Goal: Contribute content: Add original content to the website for others to see

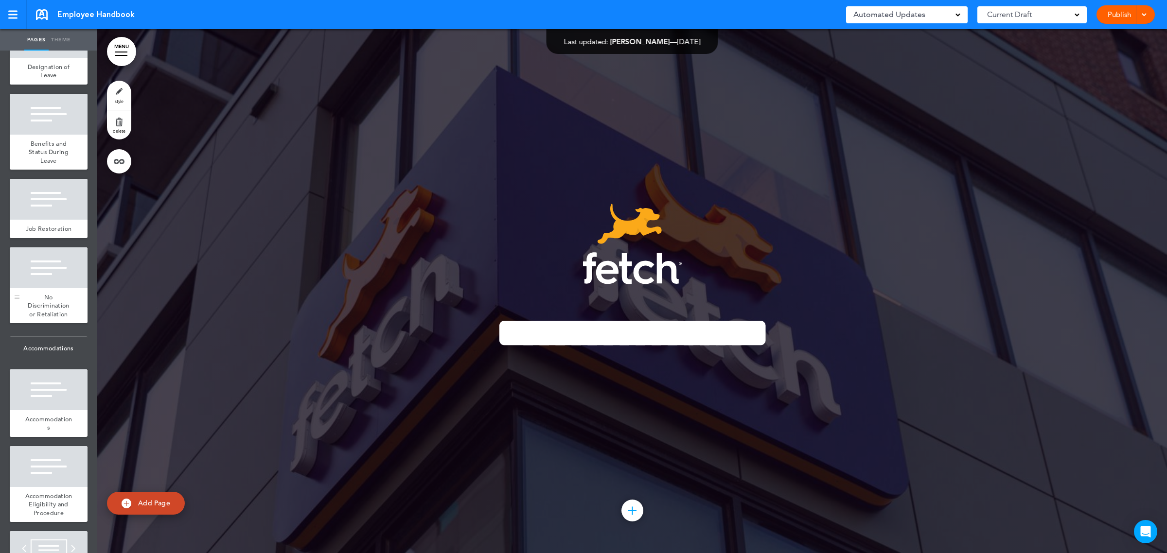
scroll to position [2967, 0]
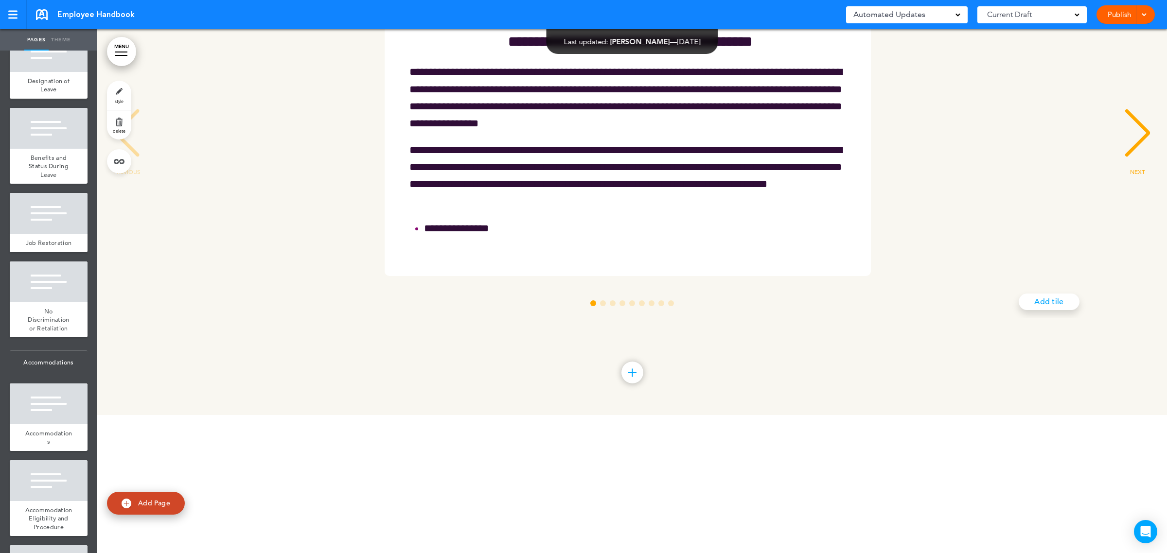
click at [1128, 166] on div "NEXT" at bounding box center [1138, 142] width 30 height 49
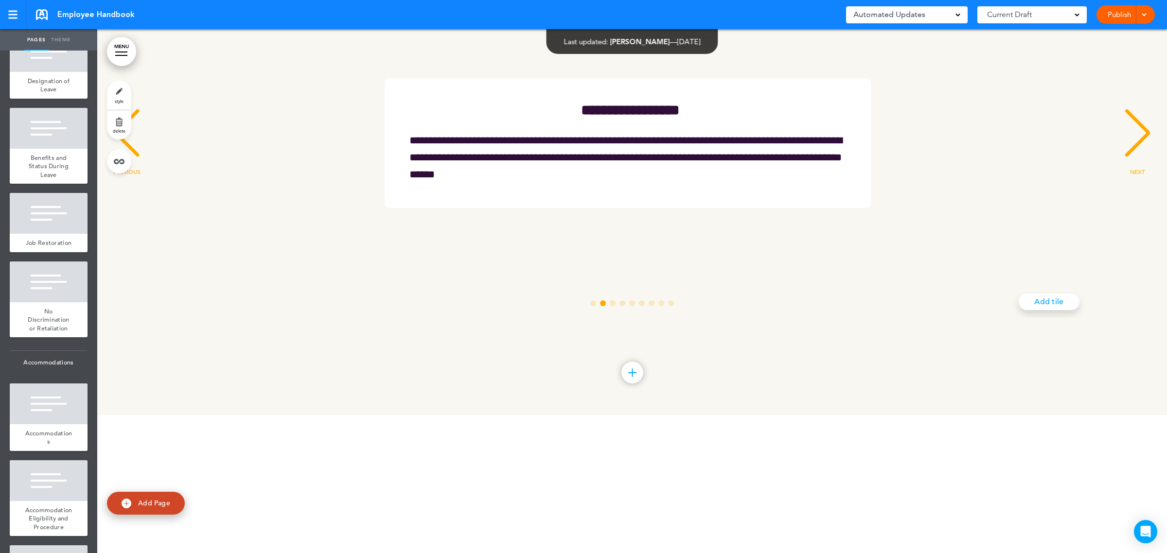
click at [1128, 166] on div "NEXT" at bounding box center [1138, 142] width 30 height 49
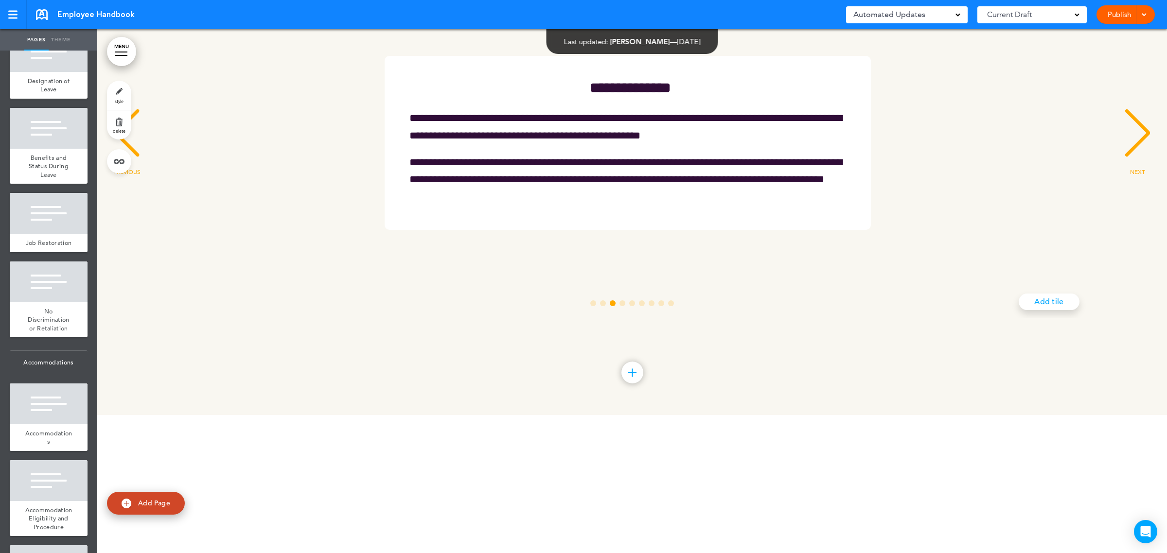
click at [1128, 166] on div "NEXT" at bounding box center [1138, 142] width 30 height 49
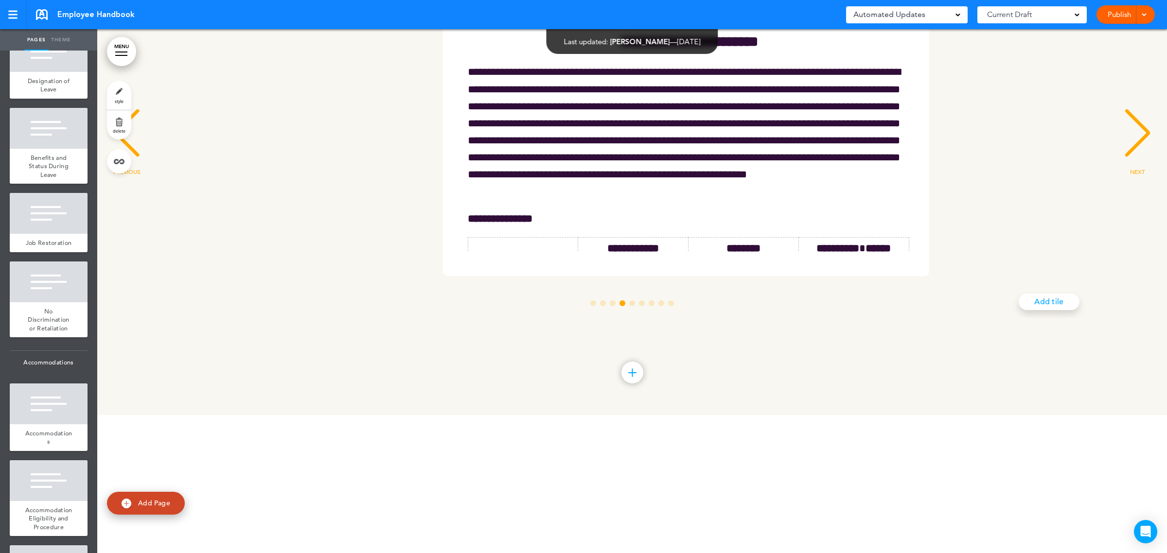
scroll to position [0, 3137]
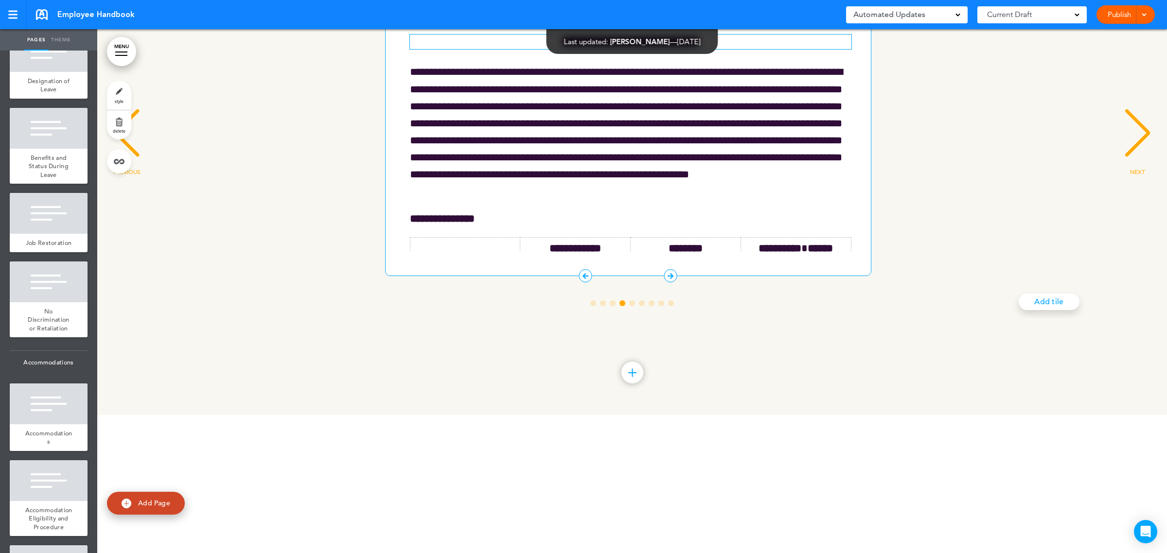
click at [614, 49] on strong "**********" at bounding box center [630, 42] width 139 height 14
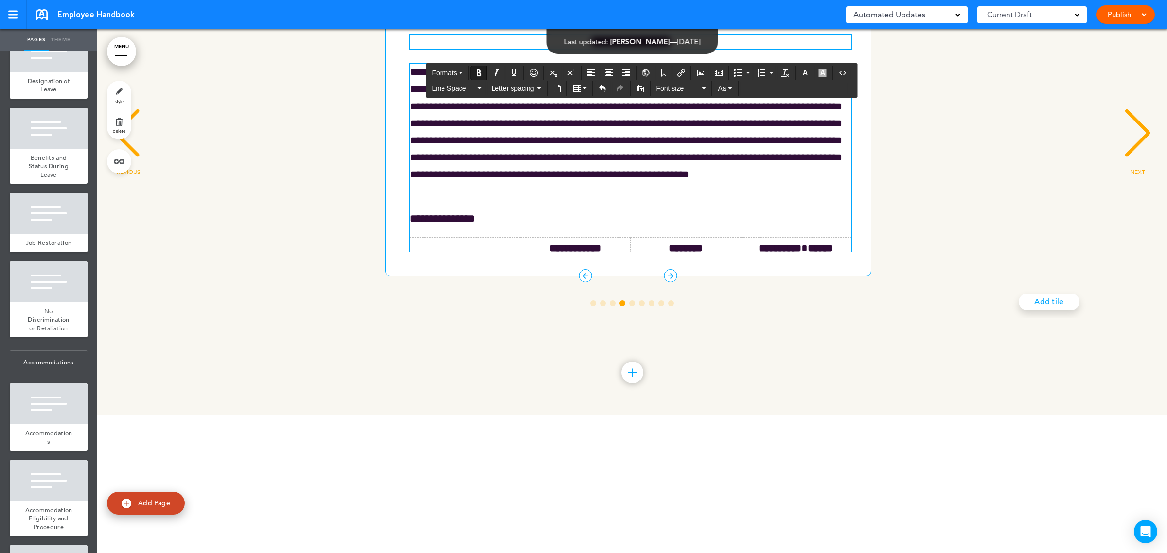
click at [723, 200] on p "**********" at bounding box center [629, 132] width 438 height 137
click at [1031, 310] on link "Add tile" at bounding box center [1049, 302] width 61 height 17
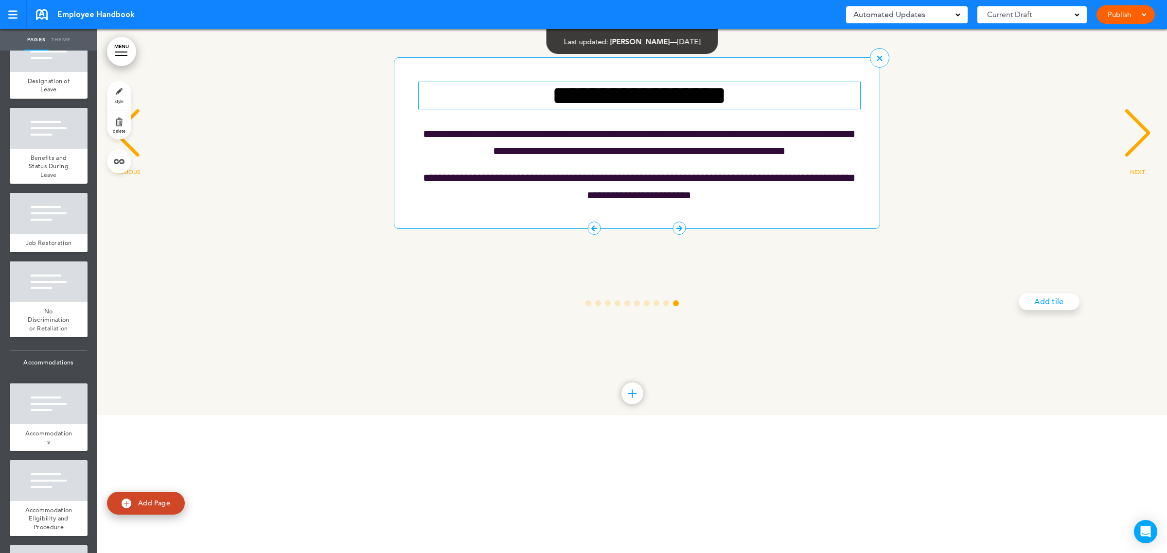
scroll to position [0, 9412]
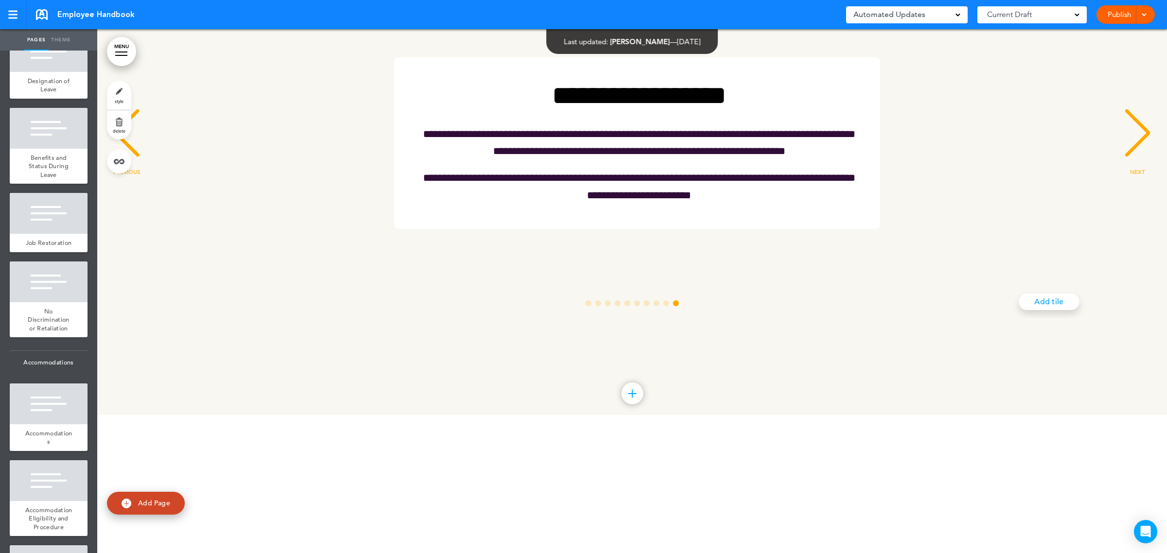
click at [124, 166] on div "PREVIOUS" at bounding box center [127, 142] width 30 height 49
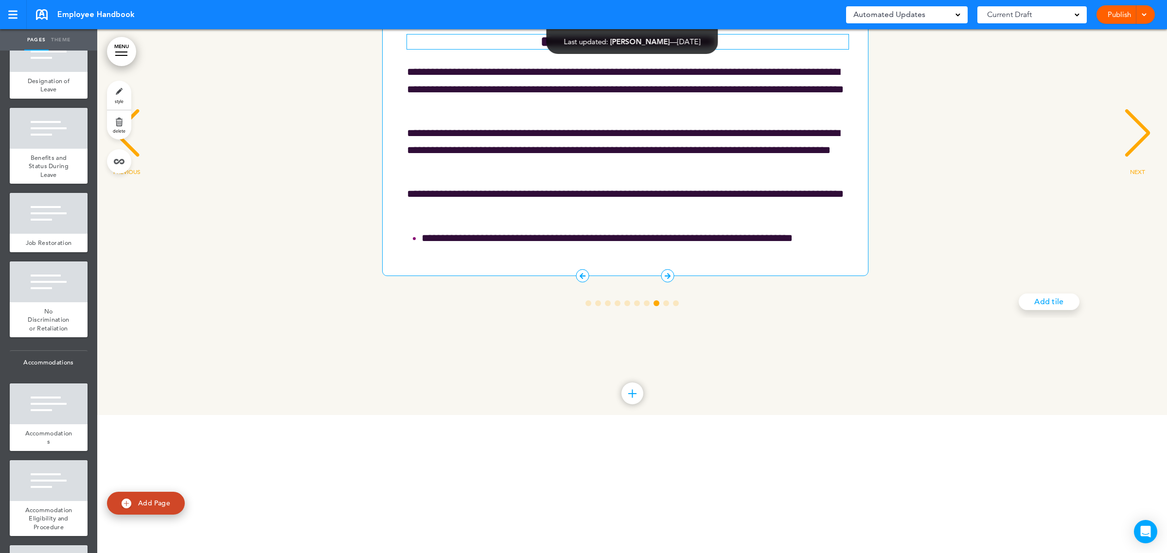
scroll to position [0, 7321]
click at [580, 49] on strong "**********" at bounding box center [630, 42] width 174 height 14
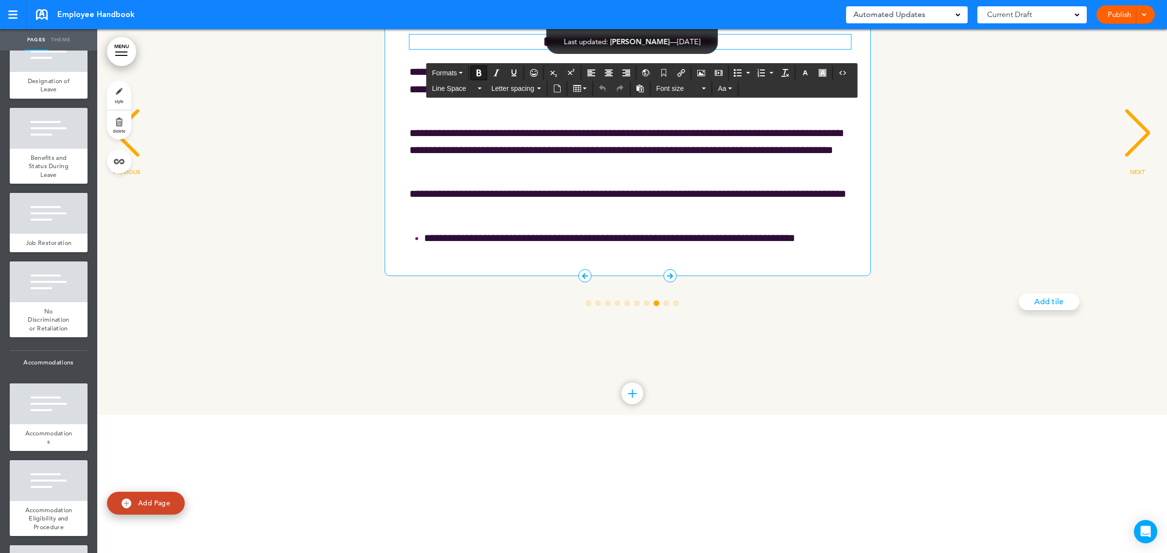
click at [580, 49] on strong "**********" at bounding box center [630, 42] width 174 height 14
click at [1124, 166] on div "NEXT" at bounding box center [1138, 142] width 30 height 49
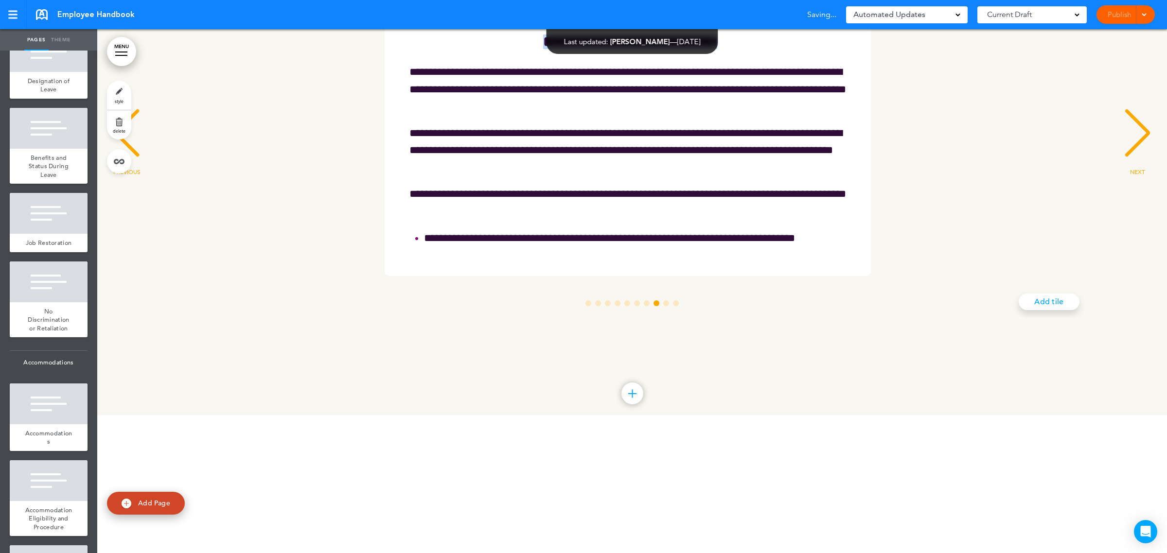
click at [1124, 166] on div "NEXT" at bounding box center [1138, 142] width 30 height 49
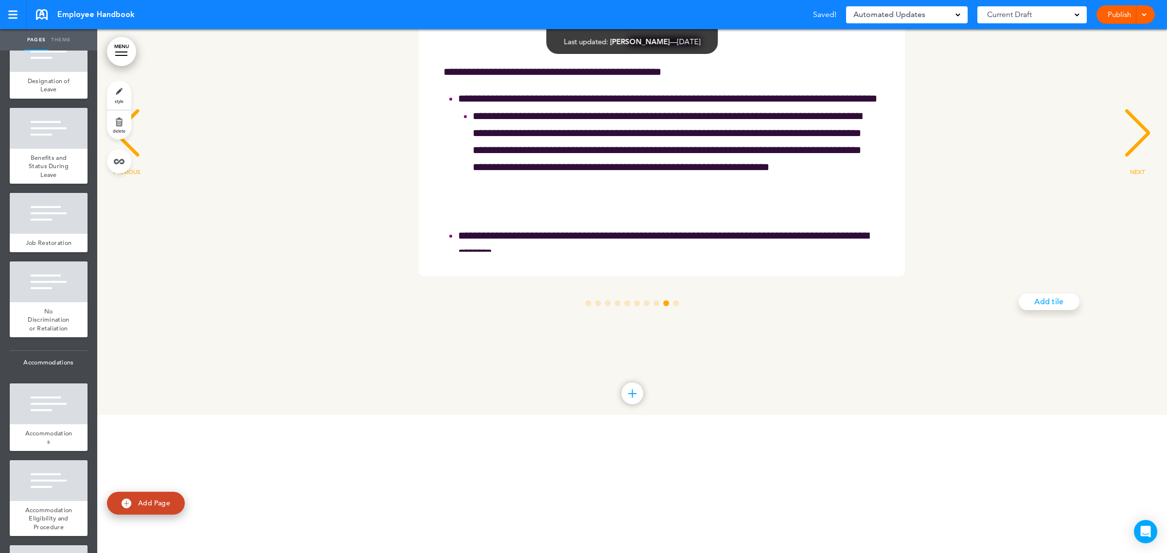
click at [1124, 166] on div "NEXT" at bounding box center [1138, 142] width 30 height 49
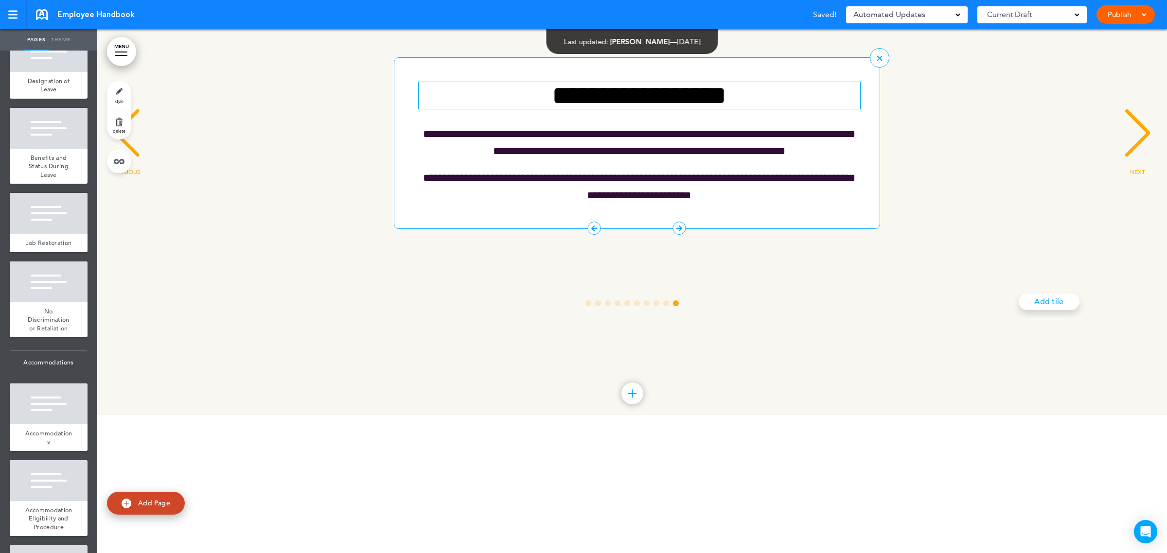
scroll to position [0, 9412]
click at [698, 109] on h3 "**********" at bounding box center [639, 95] width 441 height 27
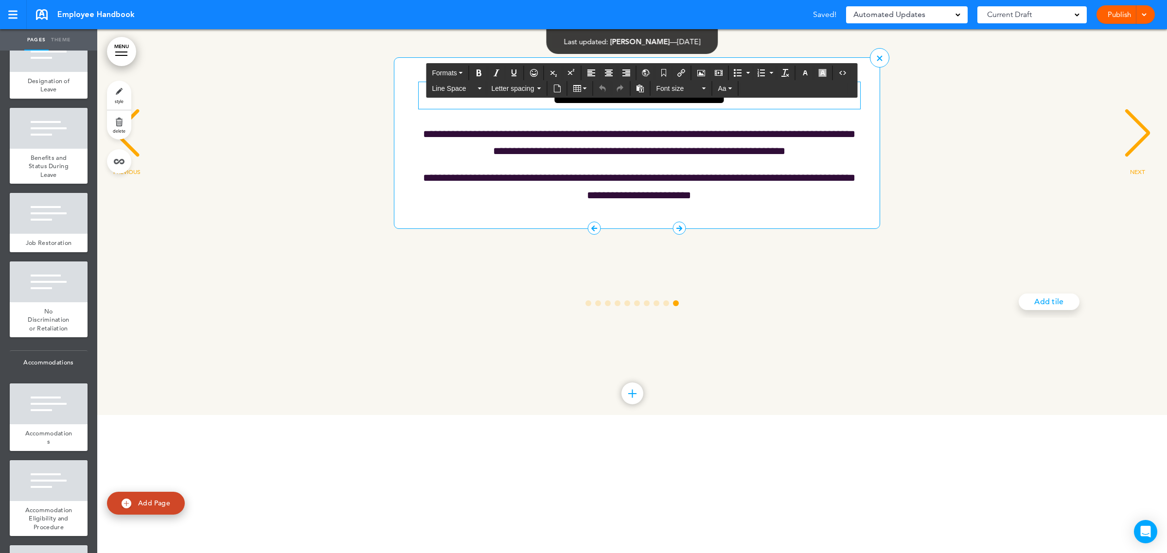
click at [698, 109] on h3 "**********" at bounding box center [639, 95] width 441 height 27
paste div "10 / 10"
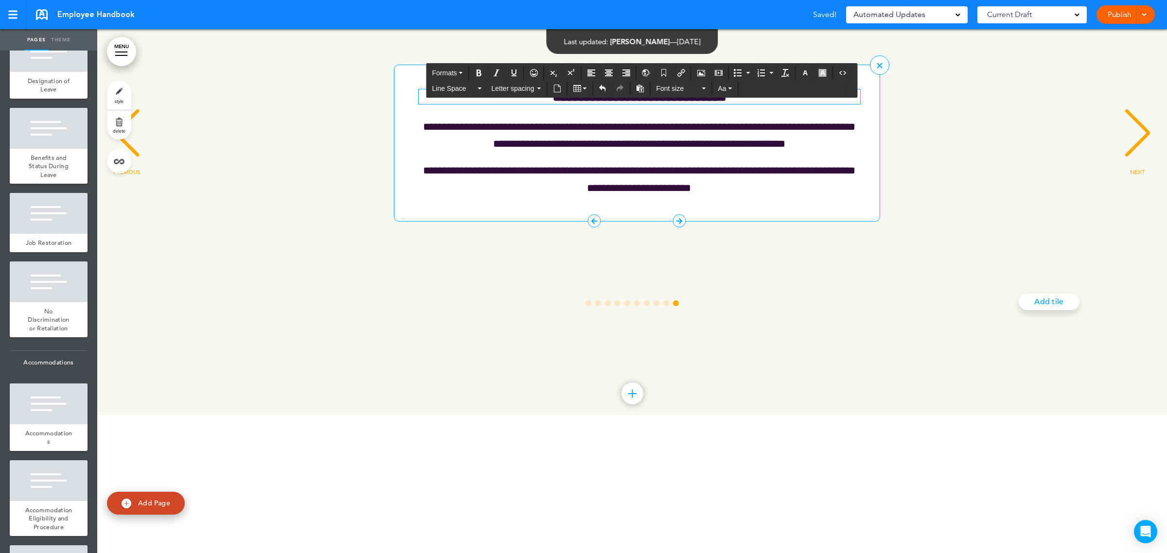
scroll to position [23106, 0]
drag, startPoint x: 502, startPoint y: 217, endPoint x: 511, endPoint y: 215, distance: 8.9
click at [552, 104] on strong "**********" at bounding box center [639, 96] width 174 height 14
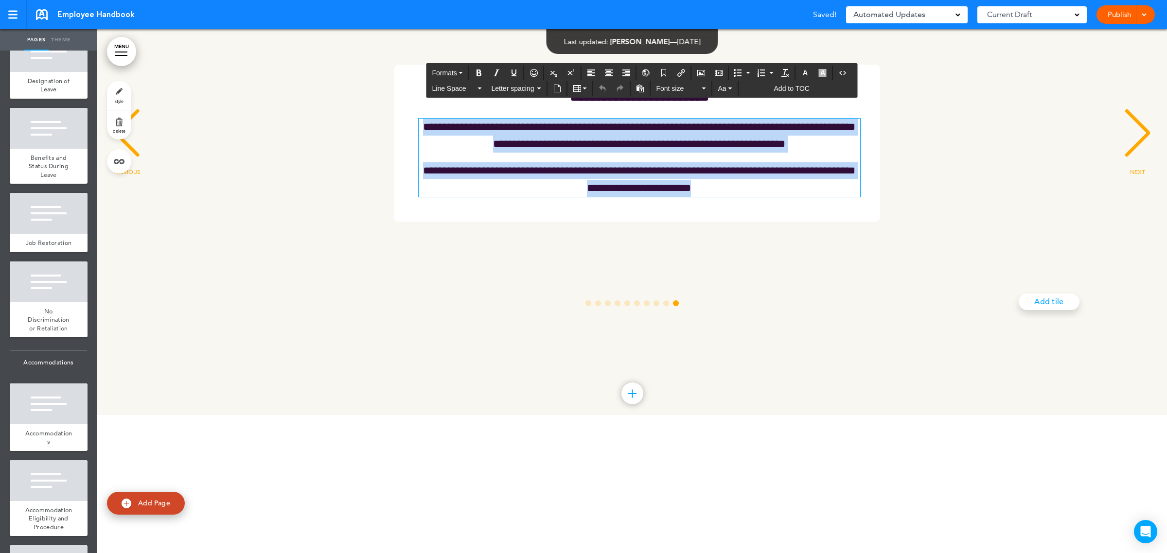
drag, startPoint x: 716, startPoint y: 305, endPoint x: 372, endPoint y: 233, distance: 351.2
click at [372, 222] on div "**********" at bounding box center [636, 143] width 1041 height 157
click at [594, 69] on icon "Align left" at bounding box center [591, 73] width 8 height 8
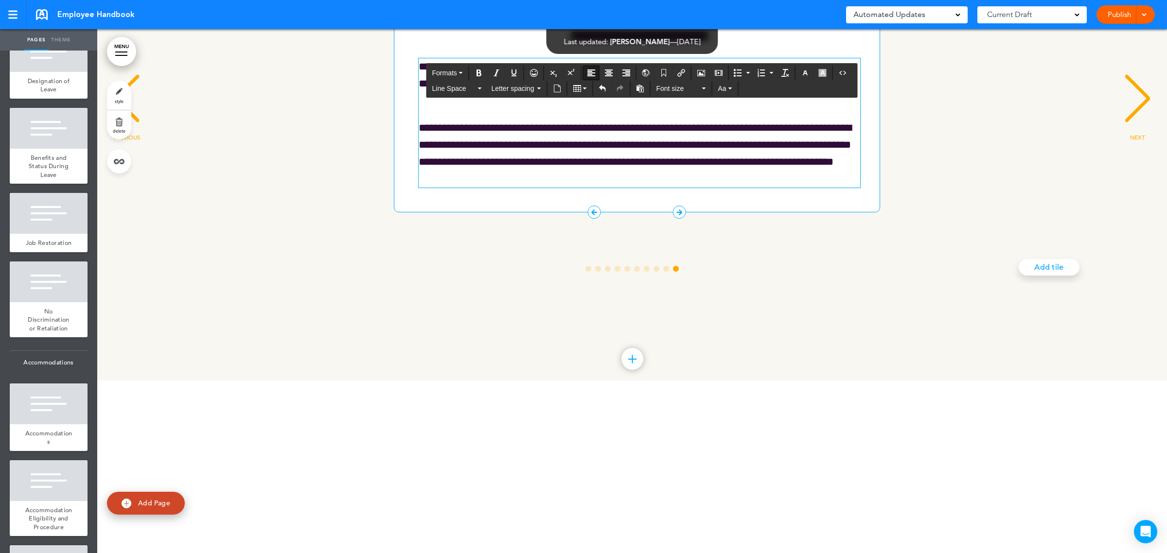
scroll to position [23080, 0]
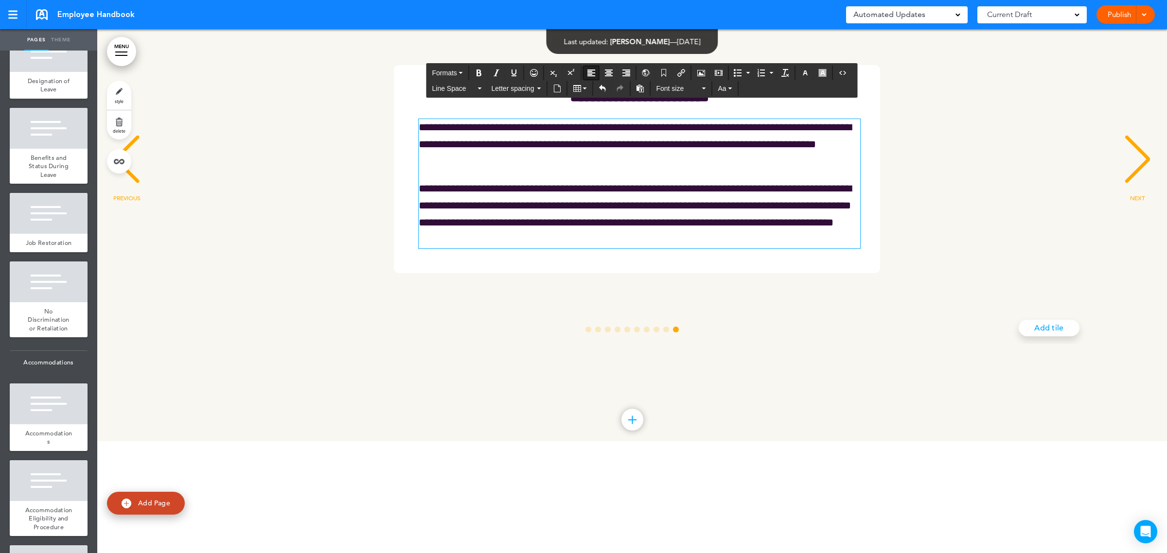
click at [129, 193] on div "PREVIOUS" at bounding box center [127, 168] width 30 height 49
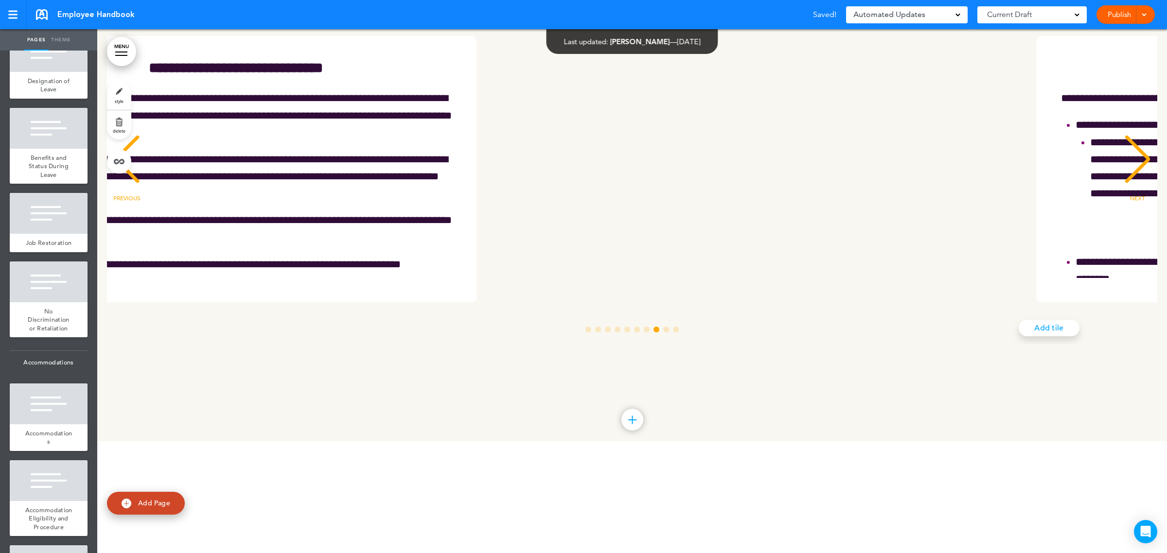
click at [129, 193] on div "PREVIOUS" at bounding box center [127, 168] width 30 height 49
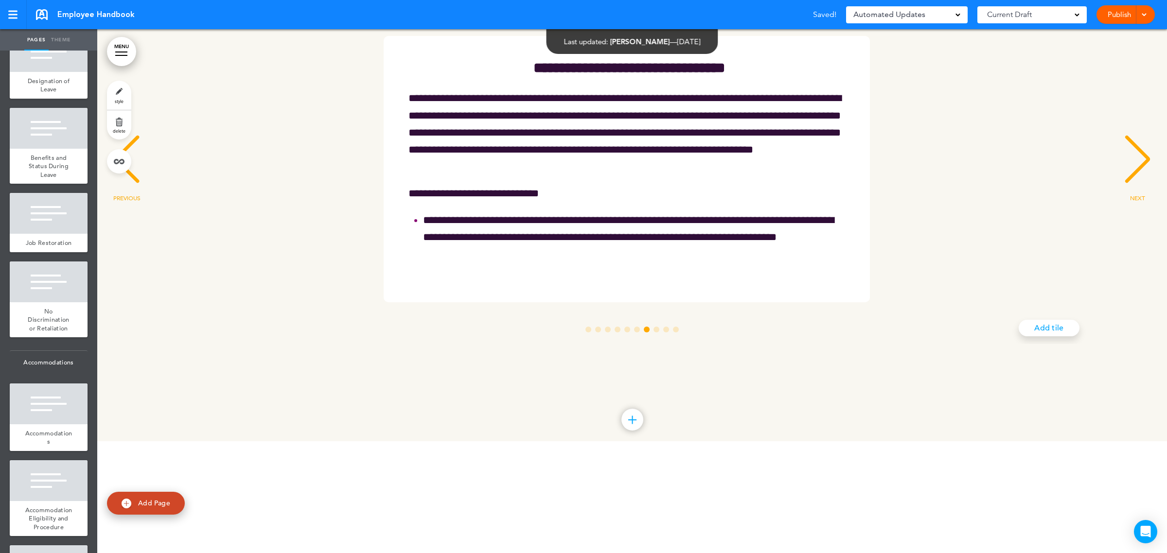
click at [129, 193] on div "PREVIOUS" at bounding box center [127, 168] width 30 height 49
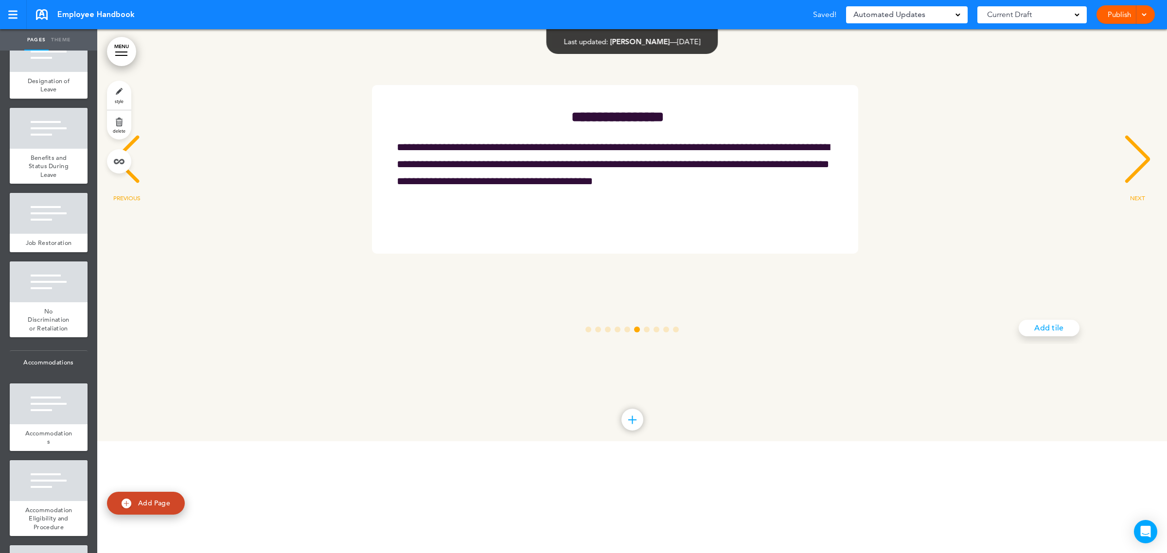
click at [129, 193] on div "PREVIOUS" at bounding box center [127, 168] width 30 height 49
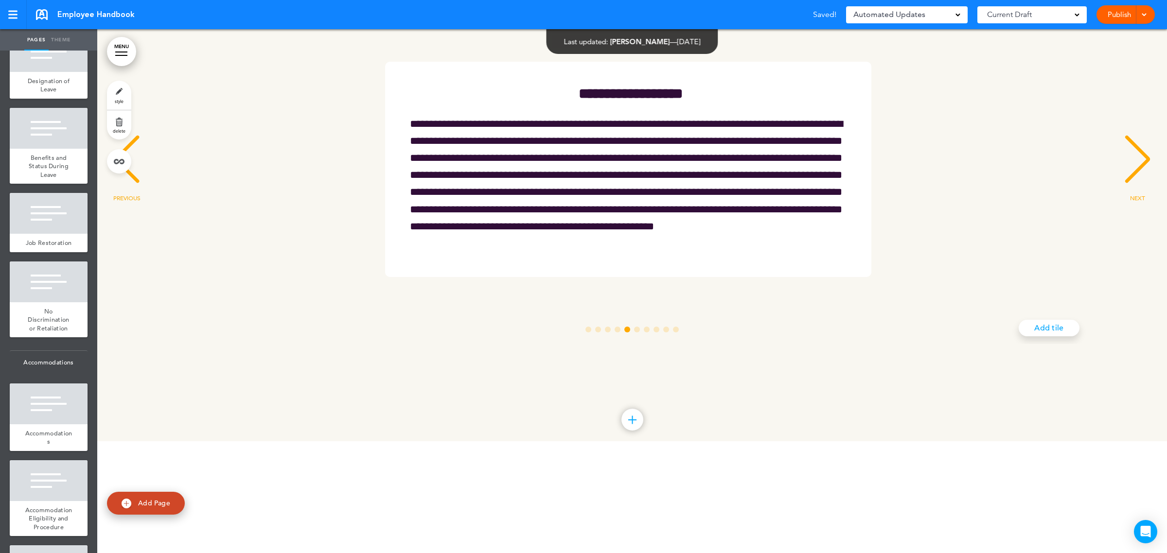
click at [129, 193] on div "PREVIOUS" at bounding box center [127, 168] width 30 height 49
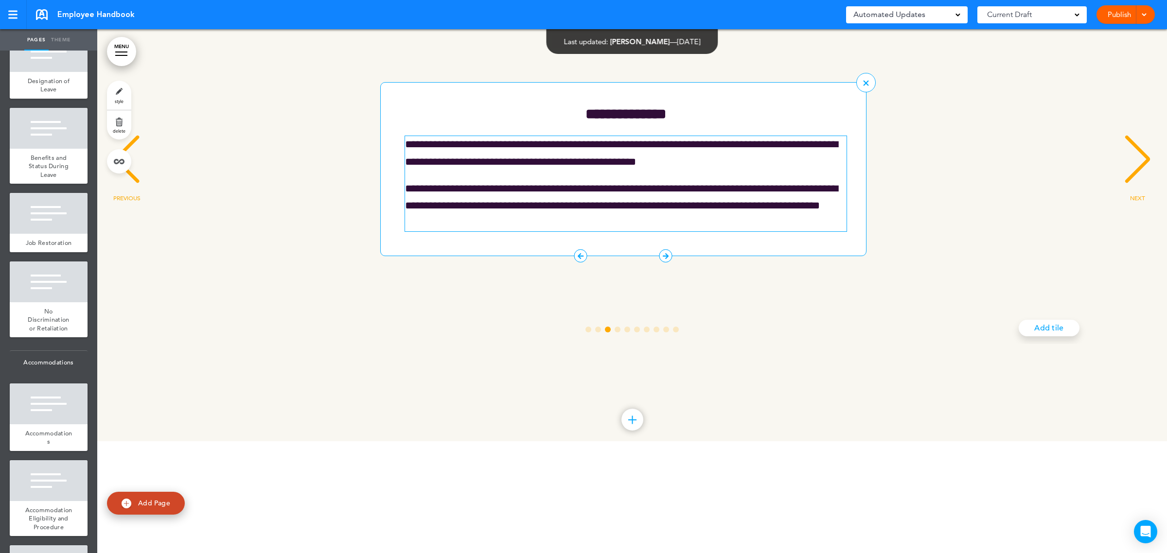
scroll to position [0, 2092]
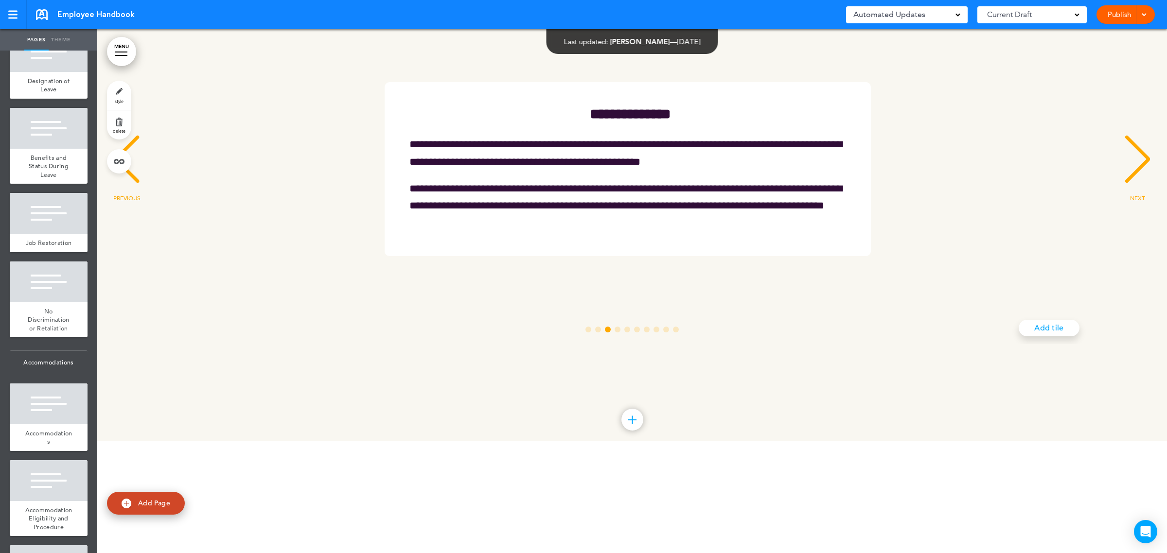
click at [1104, 12] on link "Publish" at bounding box center [1119, 14] width 31 height 18
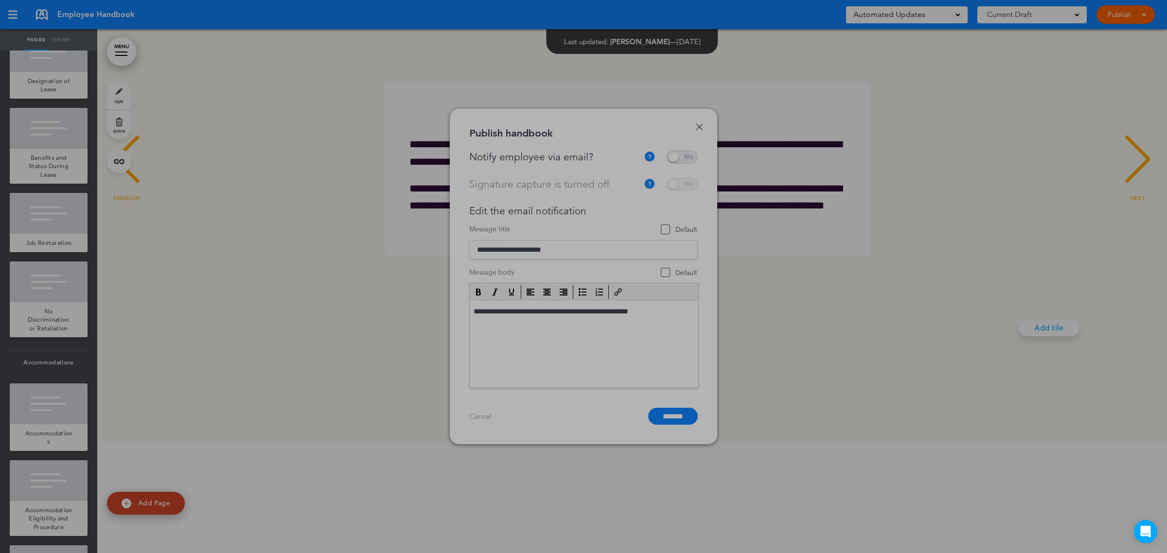
scroll to position [0, 0]
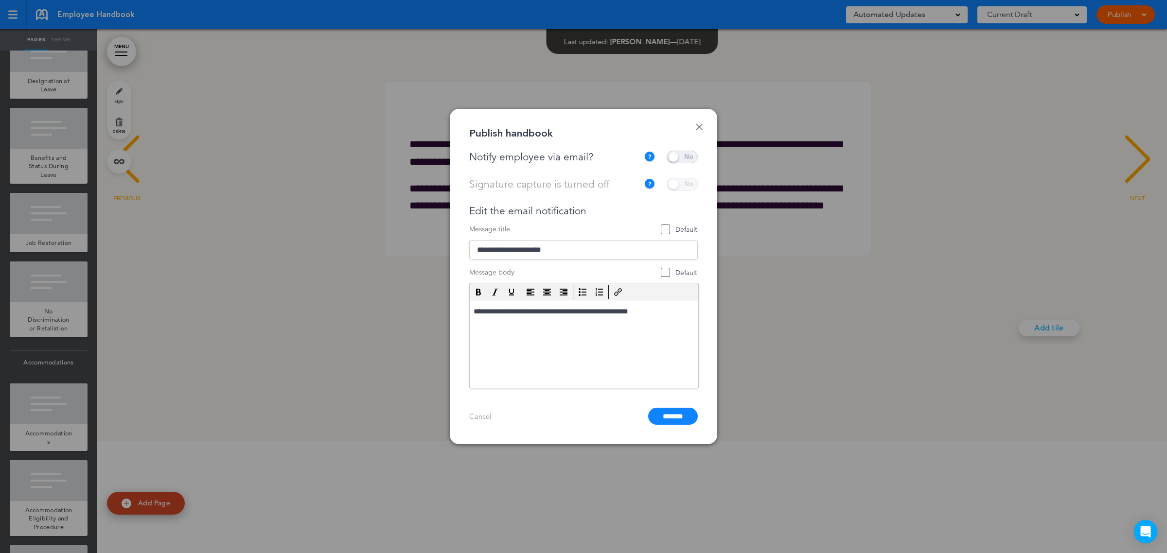
click at [682, 151] on span at bounding box center [682, 157] width 31 height 13
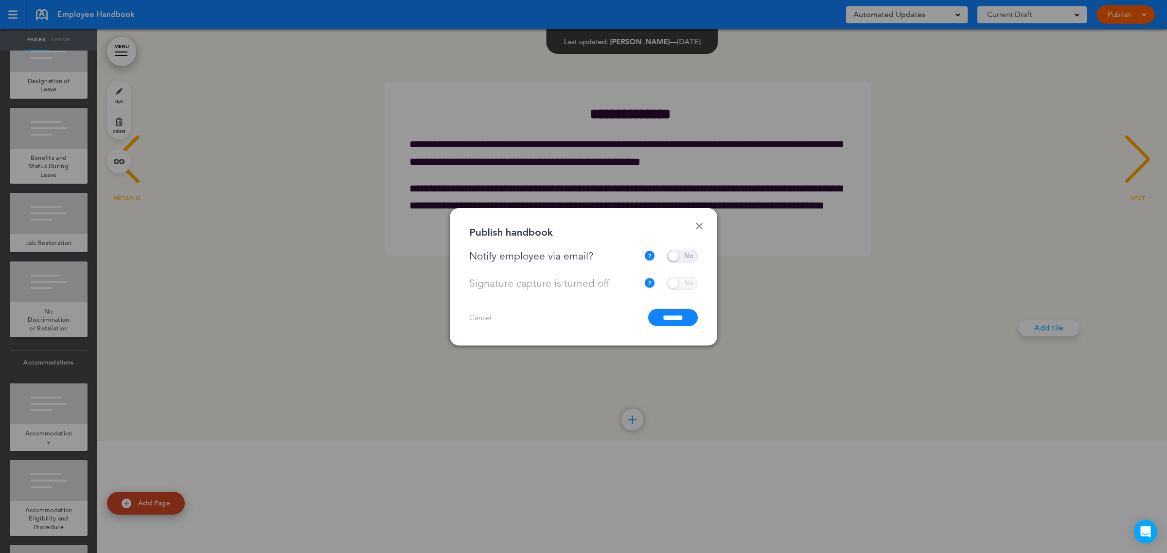
click at [663, 321] on input "*******" at bounding box center [673, 317] width 50 height 17
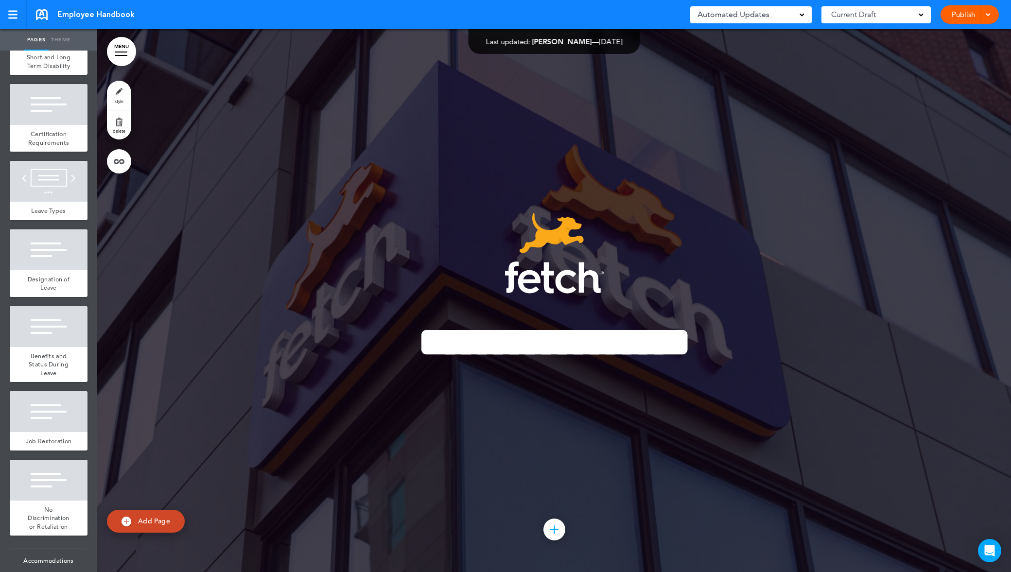
scroll to position [2765, 0]
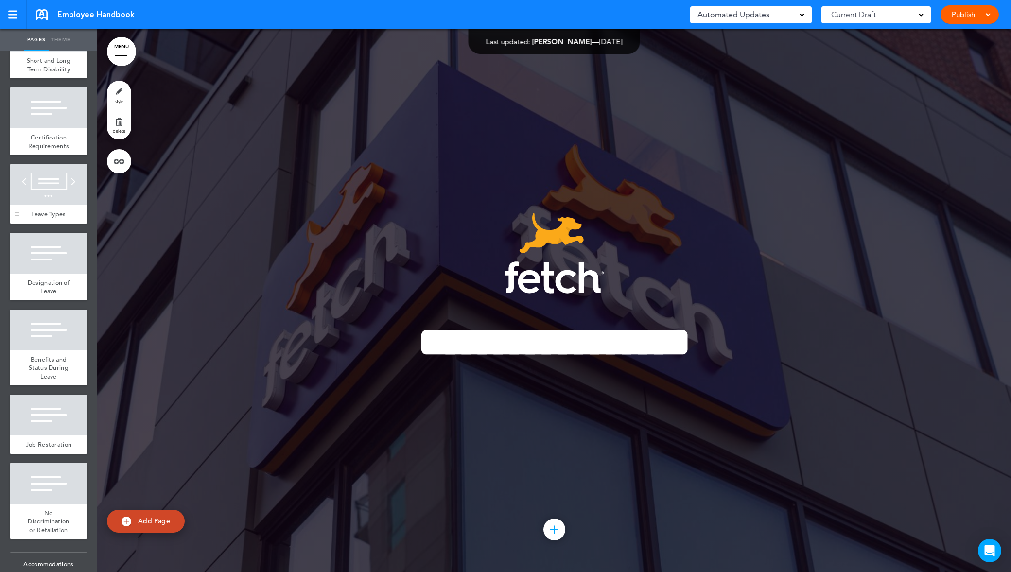
click at [43, 205] on div at bounding box center [49, 184] width 78 height 41
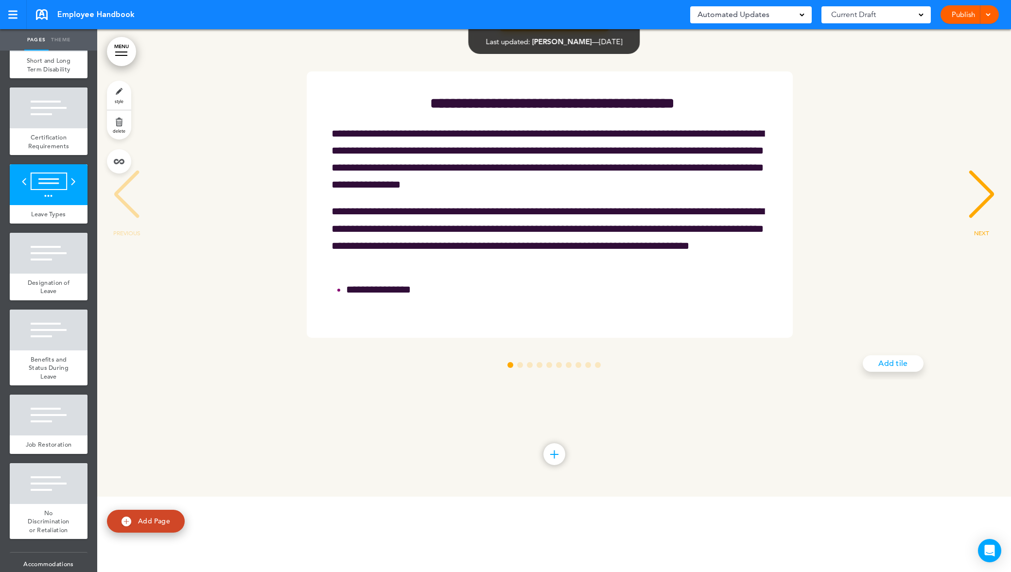
click at [517, 368] on span "Go to slide 2" at bounding box center [520, 365] width 6 height 6
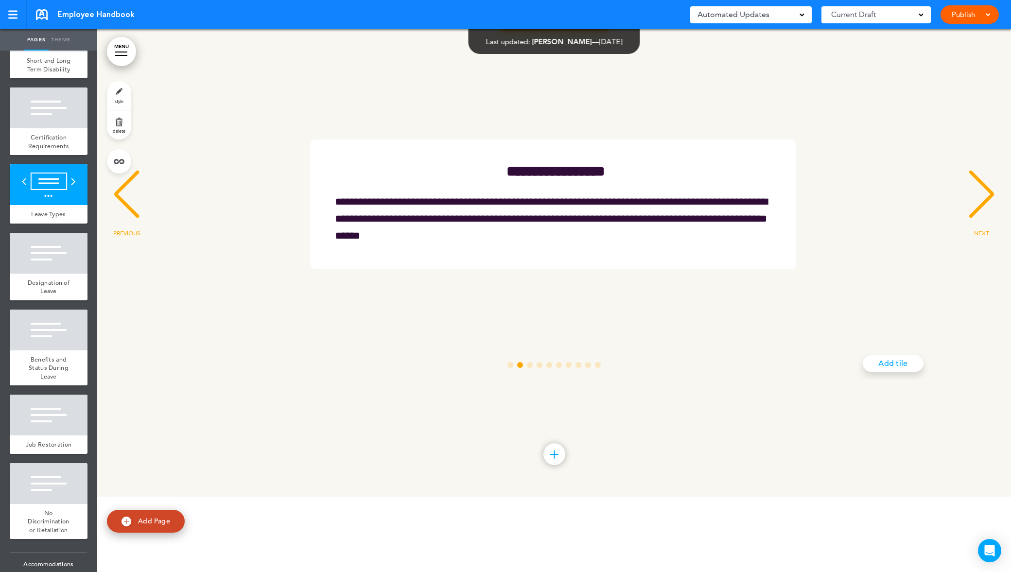
scroll to position [0, 890]
click at [124, 94] on link "style" at bounding box center [119, 95] width 24 height 29
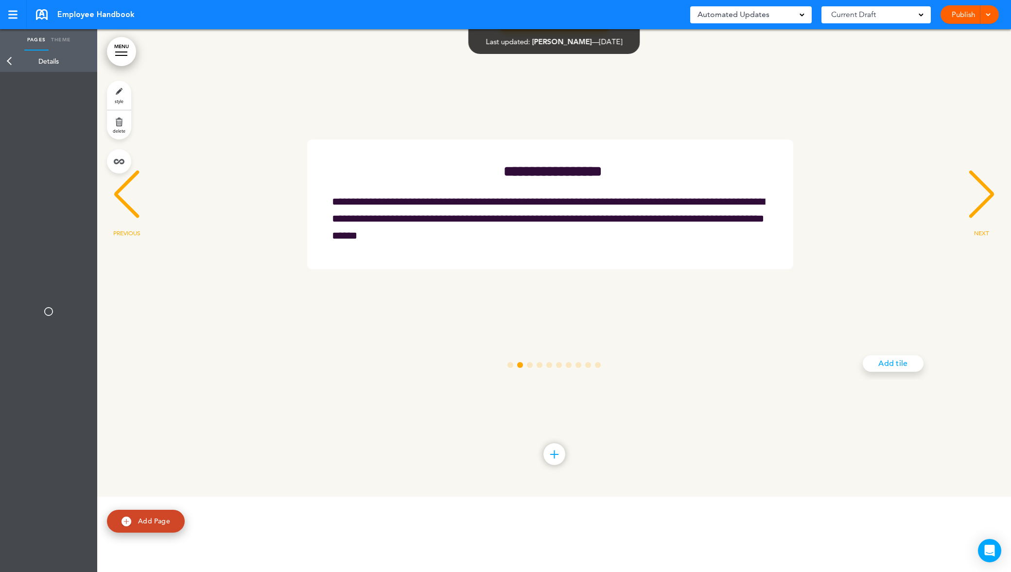
type input "******"
click at [83, 181] on img at bounding box center [81, 183] width 7 height 5
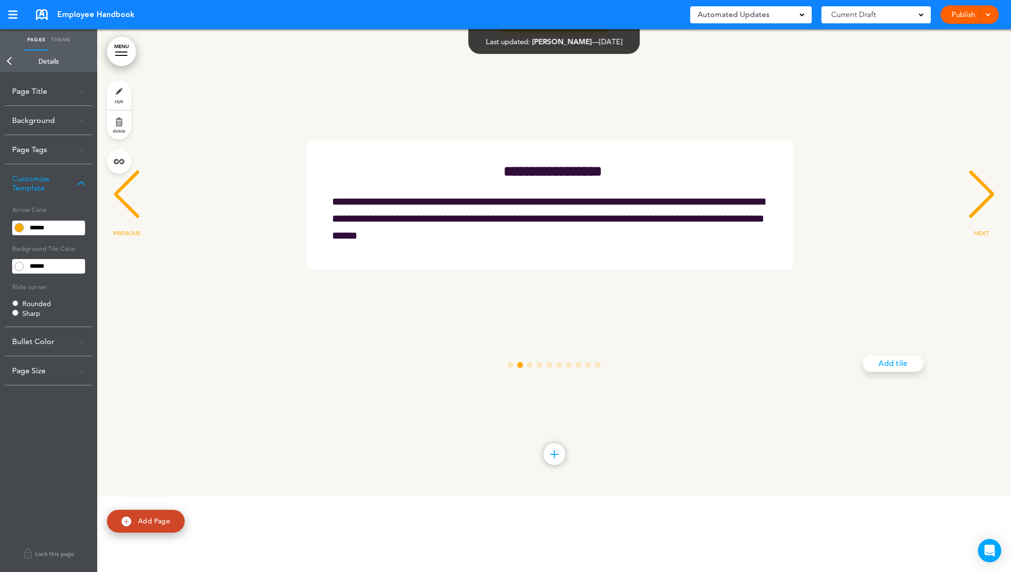
click at [70, 342] on div "Bullet Color" at bounding box center [49, 341] width 88 height 29
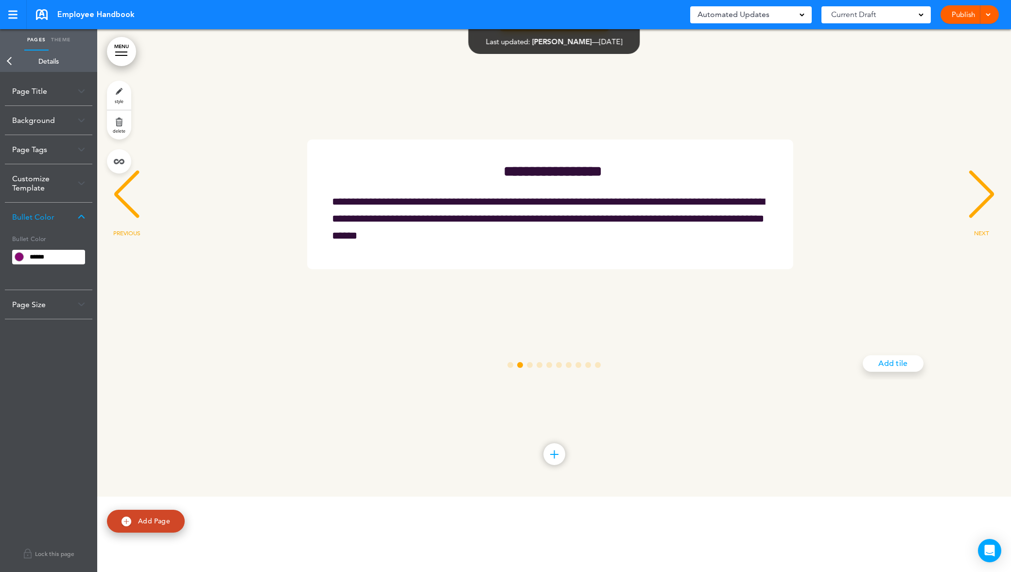
click at [76, 301] on div "Page Size" at bounding box center [49, 304] width 88 height 29
click at [78, 181] on img at bounding box center [81, 183] width 7 height 5
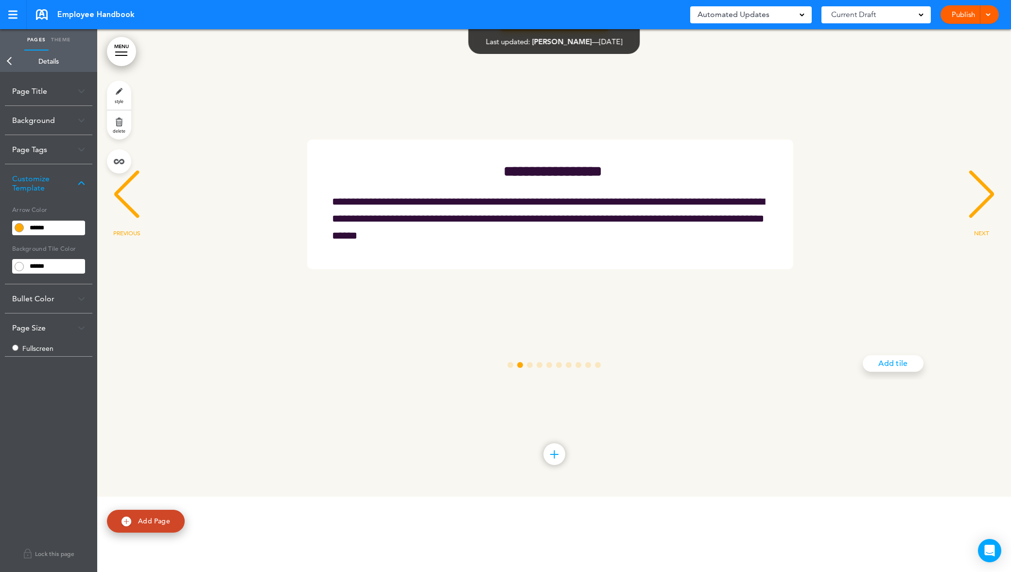
click at [80, 151] on img at bounding box center [81, 149] width 7 height 5
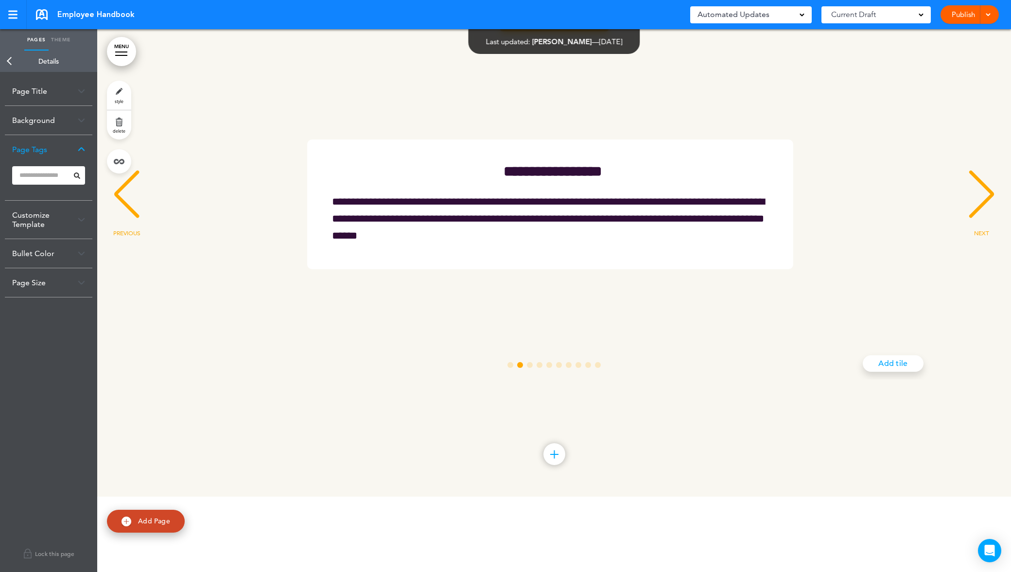
click at [79, 123] on div "Background" at bounding box center [49, 120] width 88 height 29
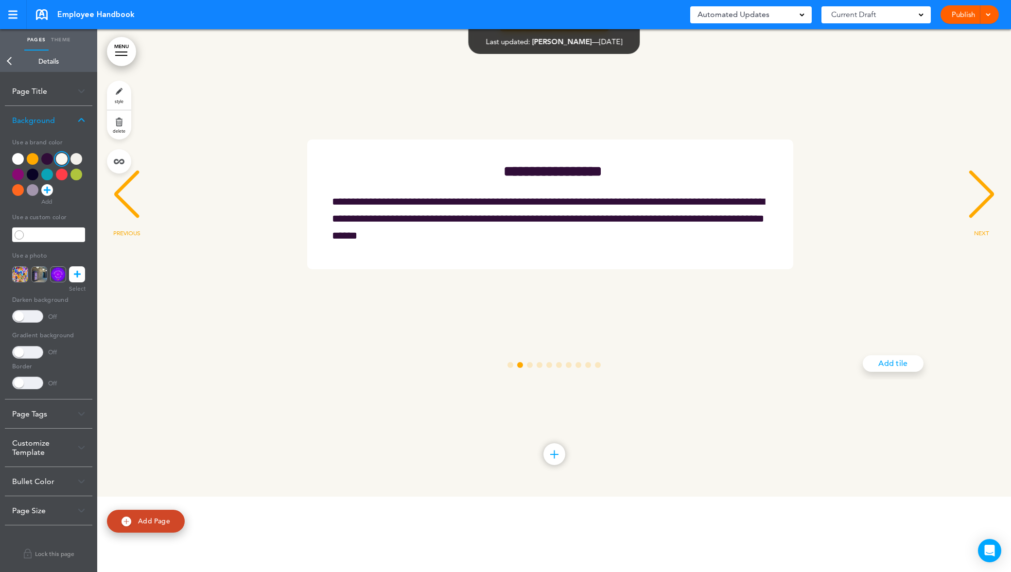
click at [76, 88] on div "Page Title" at bounding box center [49, 91] width 88 height 29
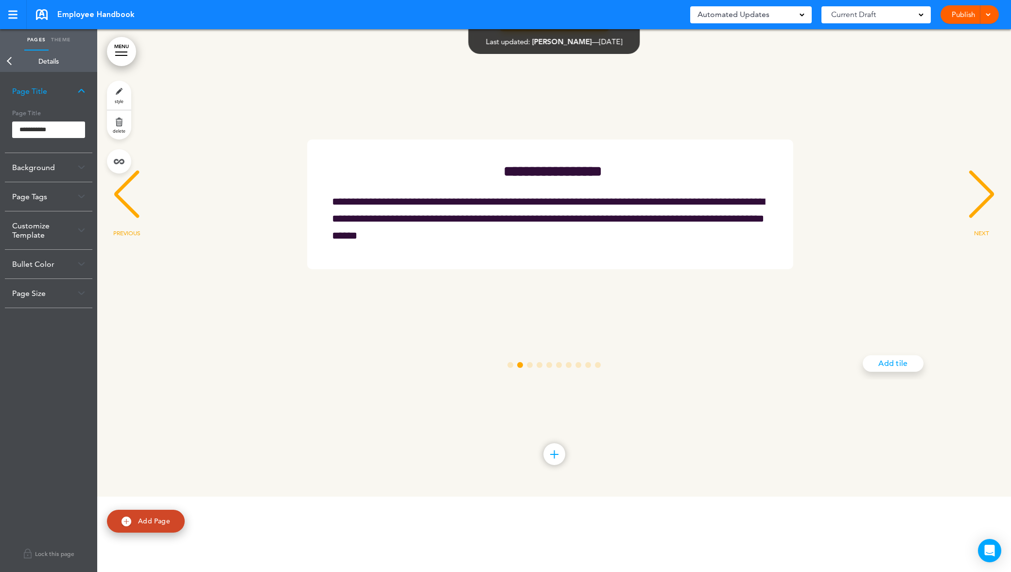
click at [78, 91] on img at bounding box center [81, 90] width 7 height 5
drag, startPoint x: 54, startPoint y: 41, endPoint x: 77, endPoint y: 187, distance: 147.6
click at [55, 40] on link "Theme" at bounding box center [61, 39] width 24 height 21
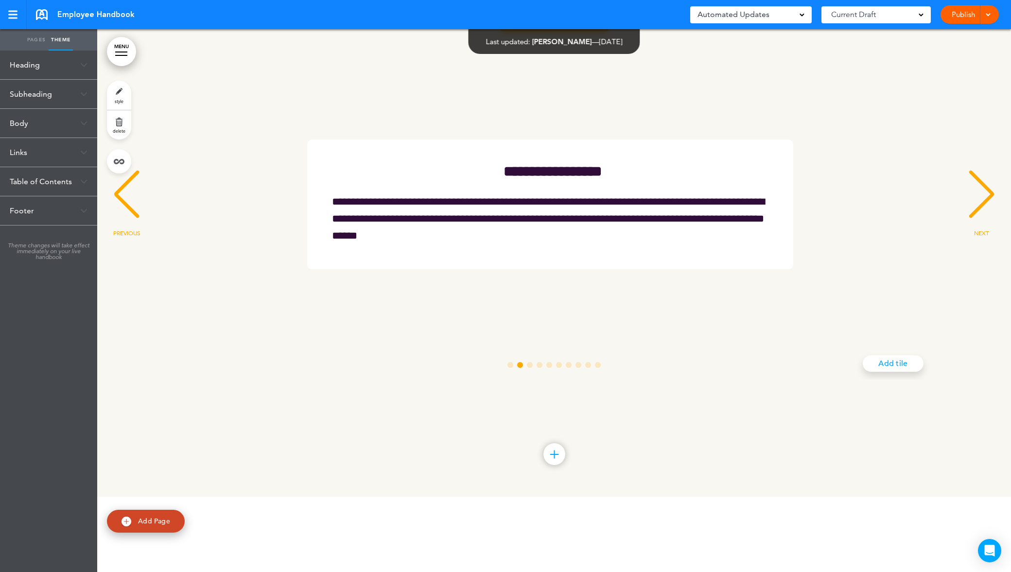
click at [29, 180] on div "Table of Contents" at bounding box center [48, 181] width 97 height 29
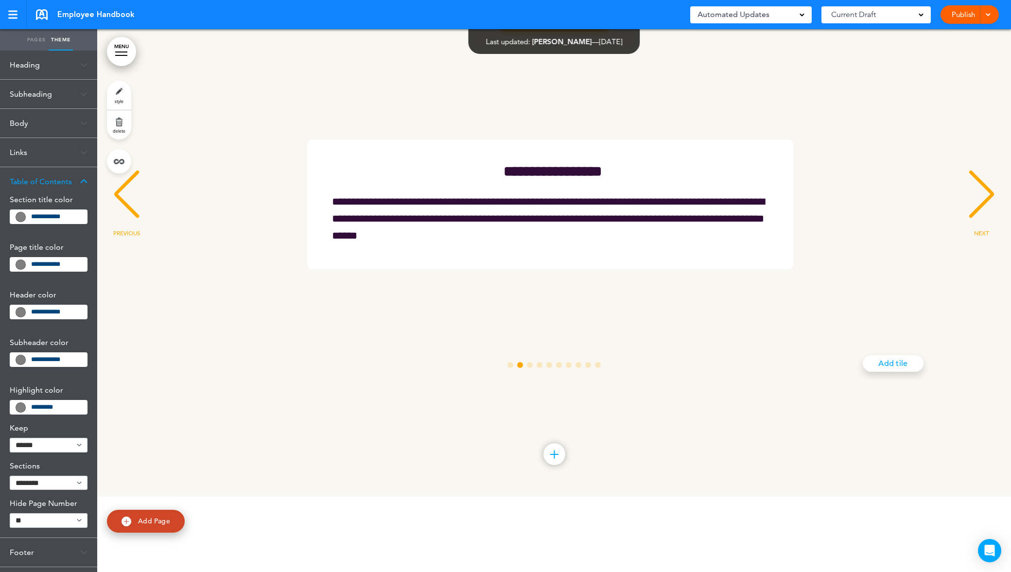
click at [35, 148] on div "Links" at bounding box center [48, 152] width 97 height 29
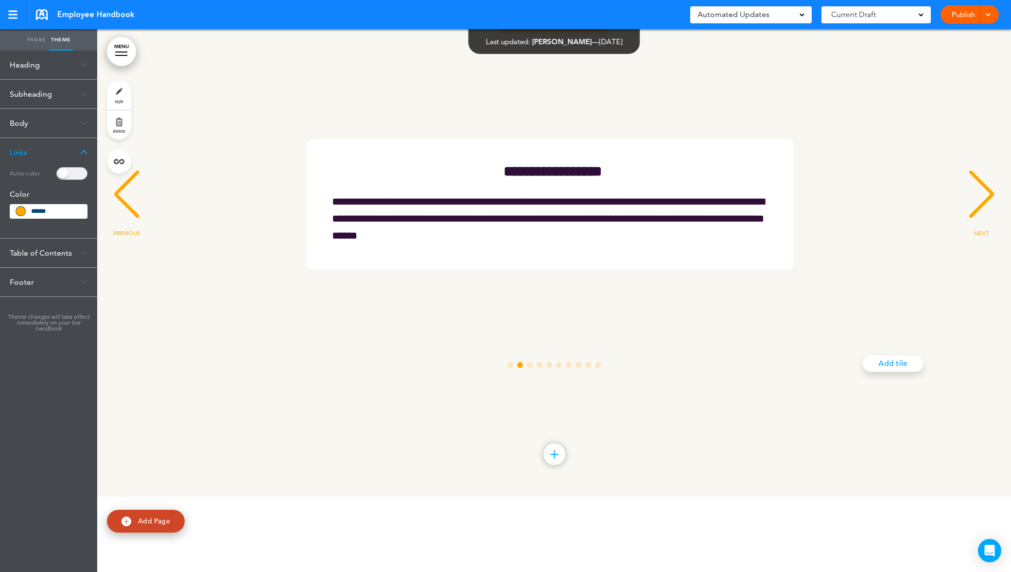
click at [36, 119] on div "Body" at bounding box center [48, 123] width 97 height 29
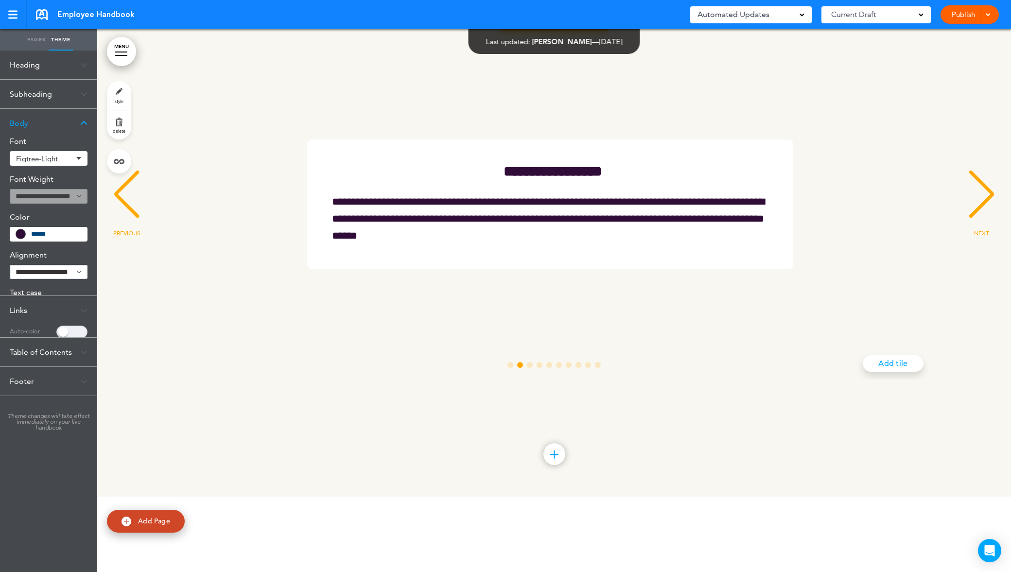
click at [34, 103] on div "Subheading" at bounding box center [48, 94] width 97 height 29
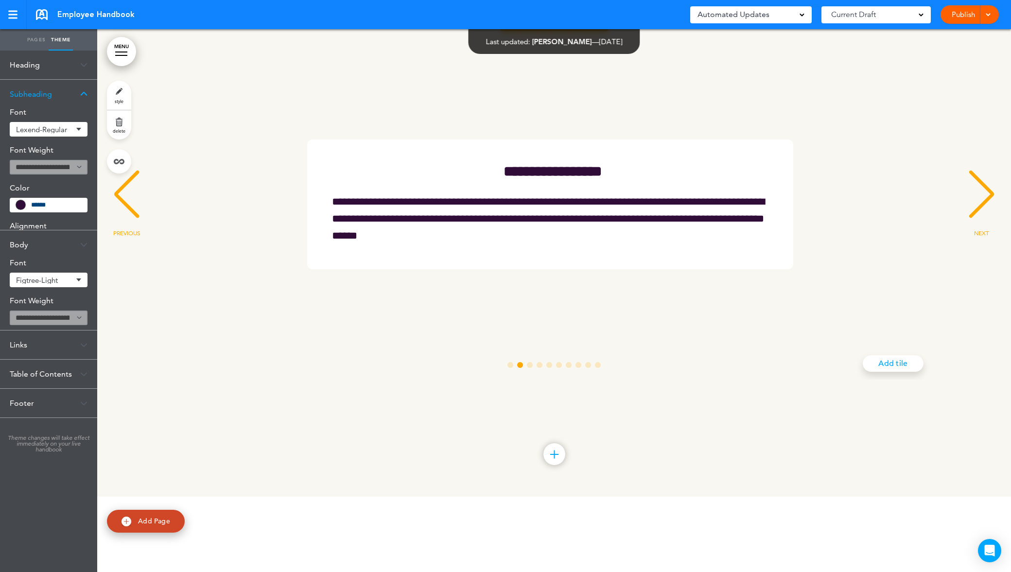
click at [34, 65] on div "Heading" at bounding box center [48, 65] width 97 height 29
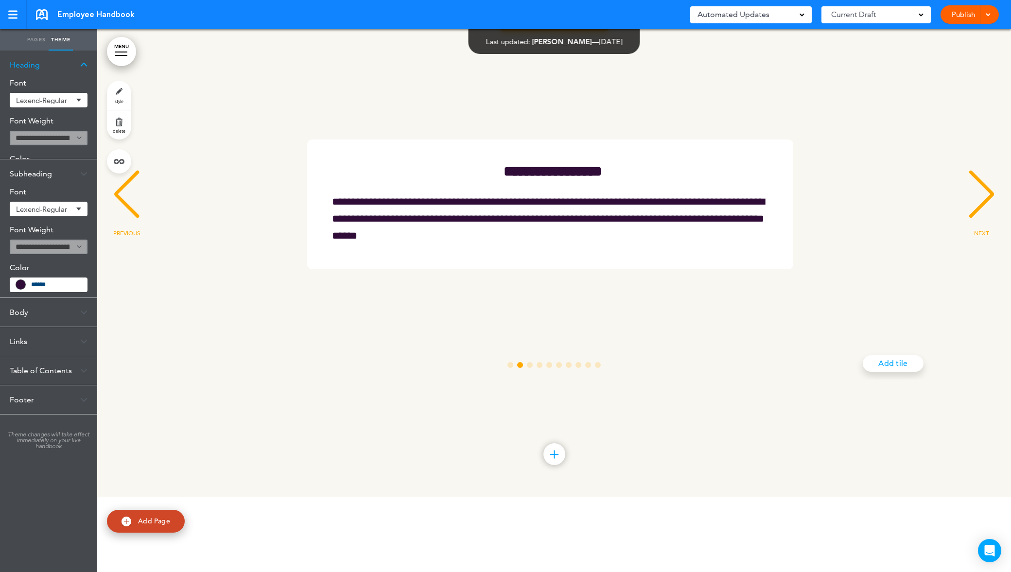
click at [36, 47] on link "Pages" at bounding box center [36, 39] width 24 height 21
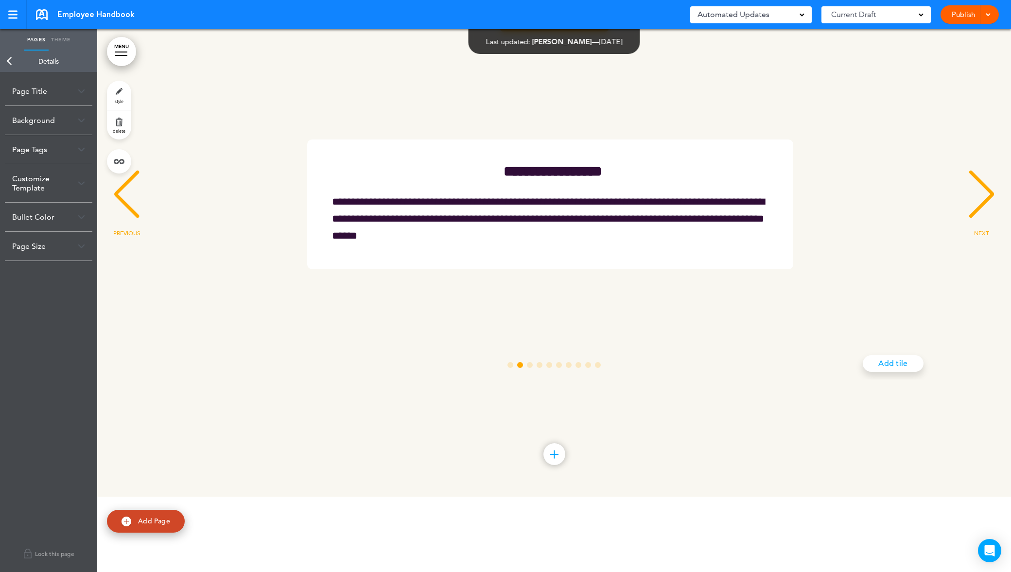
click at [16, 62] on link "Back" at bounding box center [9, 61] width 19 height 21
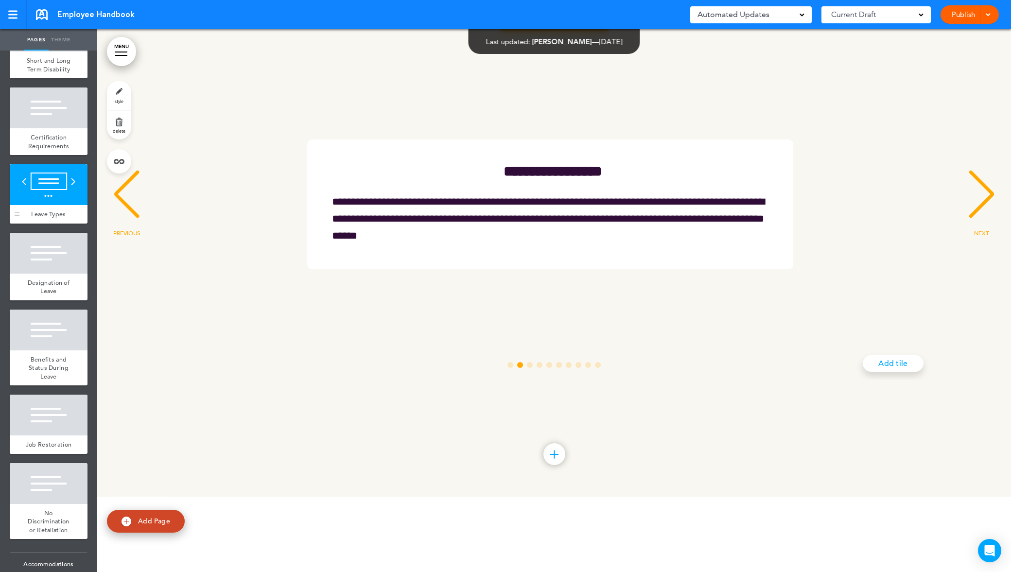
click at [58, 205] on div at bounding box center [49, 184] width 78 height 41
click at [28, 224] on div "Leave Types" at bounding box center [49, 214] width 78 height 18
click at [527, 368] on span "Go to slide 3" at bounding box center [530, 365] width 6 height 6
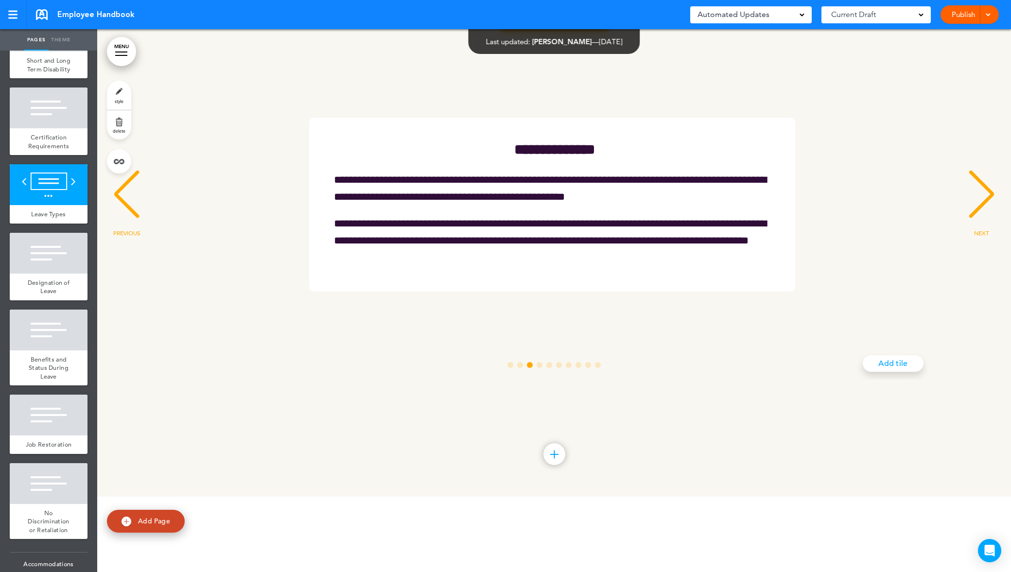
drag, startPoint x: 525, startPoint y: 441, endPoint x: 559, endPoint y: 443, distance: 34.1
click at [478, 380] on div "**********" at bounding box center [554, 220] width 895 height 318
click at [972, 228] on div "NEXT" at bounding box center [982, 203] width 30 height 49
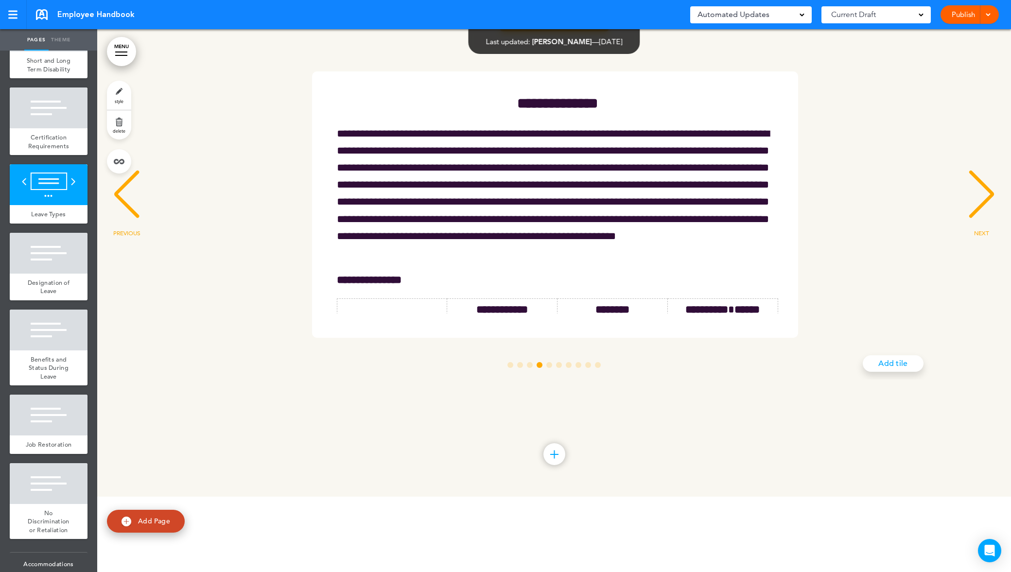
click at [972, 228] on div "NEXT" at bounding box center [982, 203] width 30 height 49
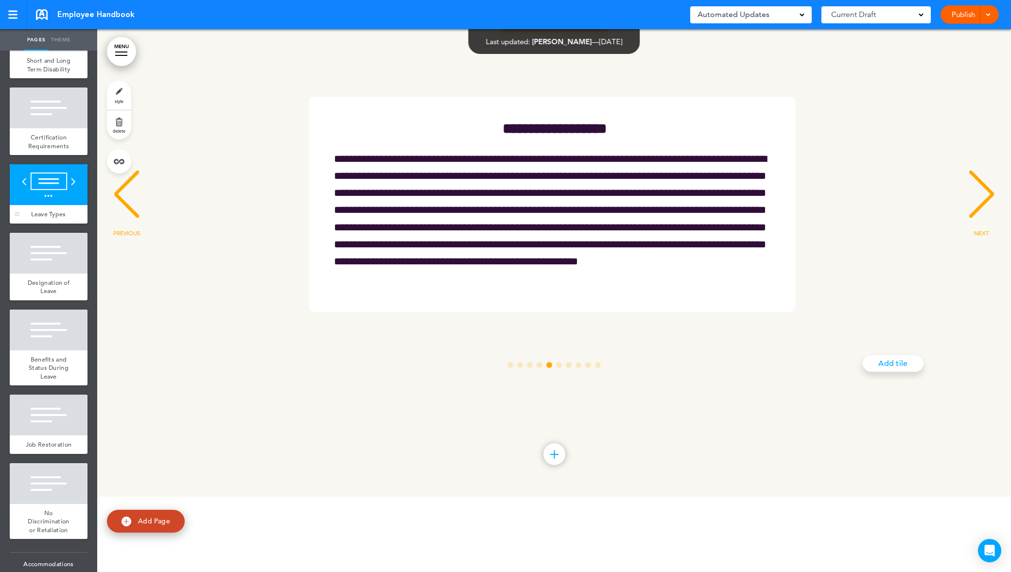
scroll to position [0, 3561]
click at [119, 98] on span "style" at bounding box center [119, 101] width 9 height 6
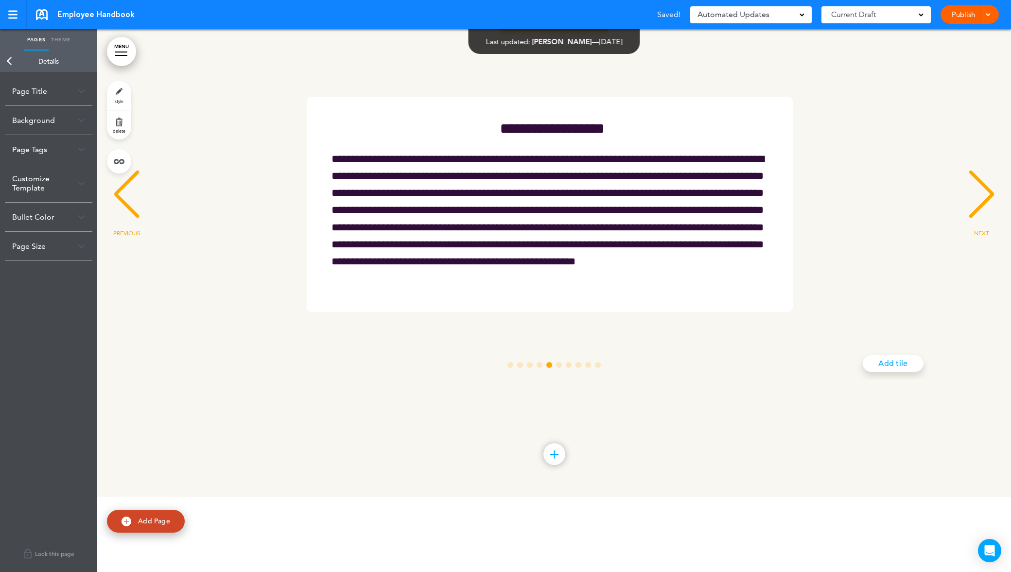
click at [117, 91] on link "style" at bounding box center [119, 95] width 24 height 29
click at [115, 91] on link "style" at bounding box center [119, 95] width 24 height 29
click at [387, 142] on div "**********" at bounding box center [554, 205] width 895 height 286
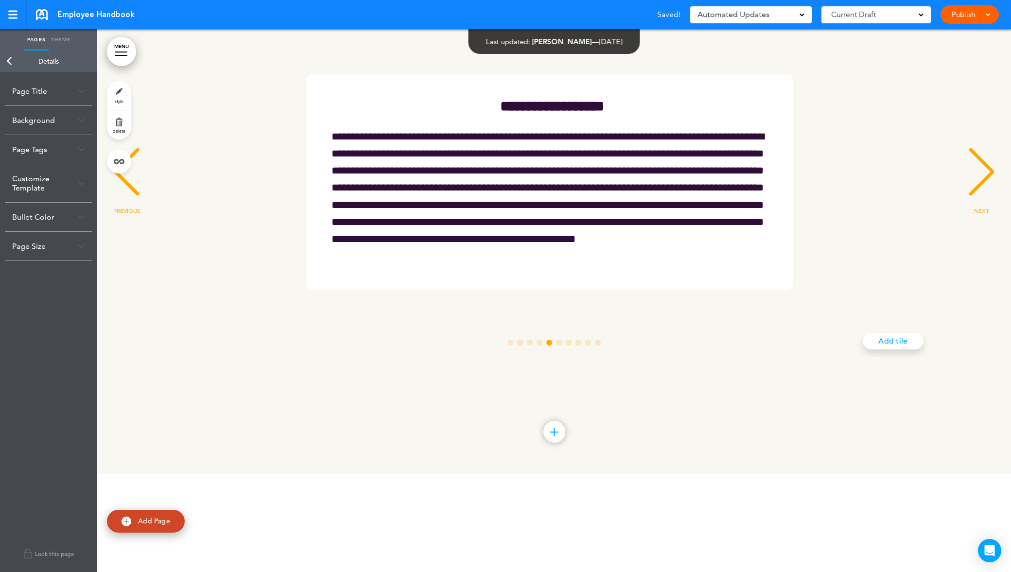
scroll to position [23605, 0]
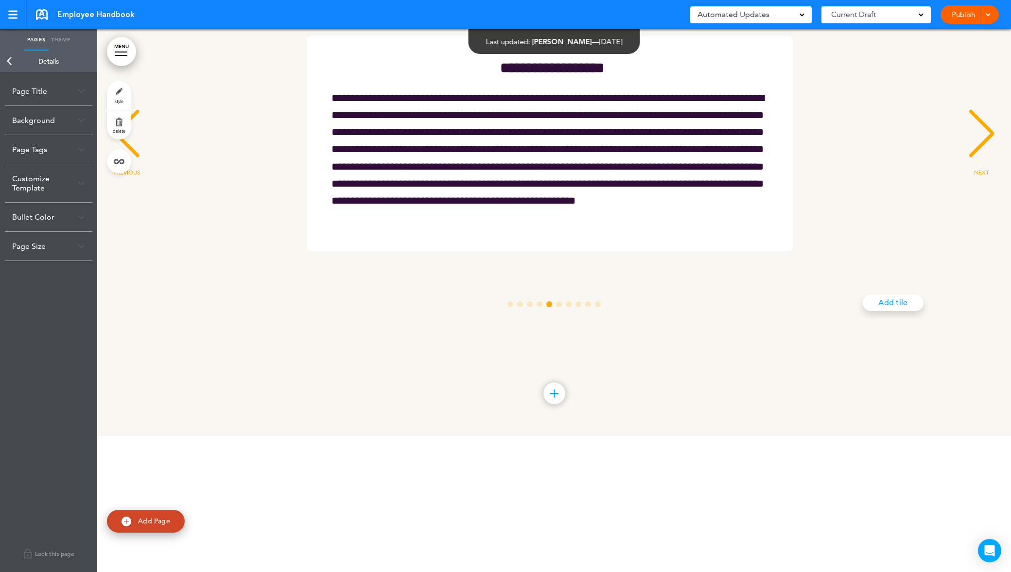
click at [54, 38] on link "Theme" at bounding box center [61, 39] width 24 height 21
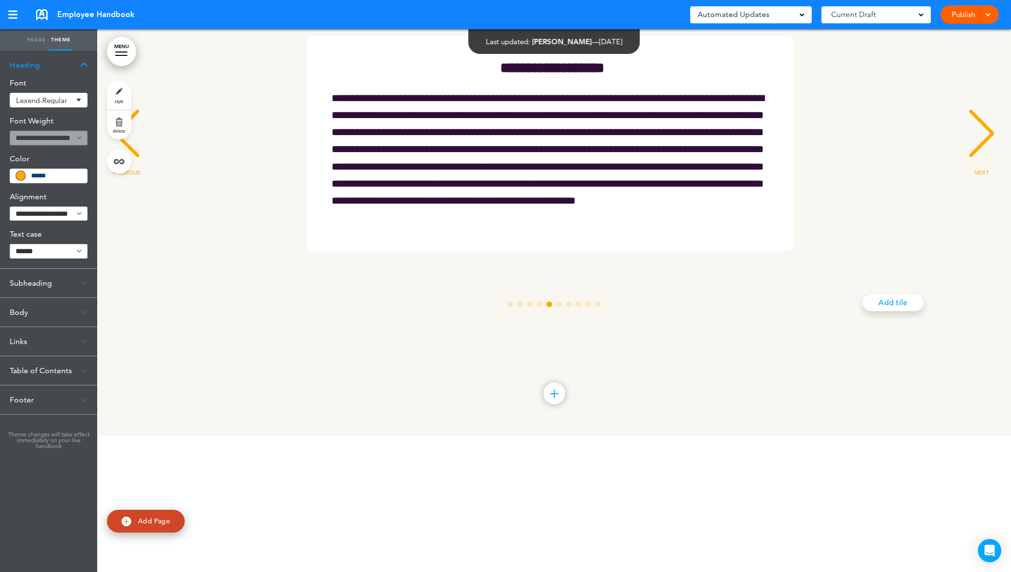
click at [30, 44] on link "Pages" at bounding box center [36, 39] width 24 height 21
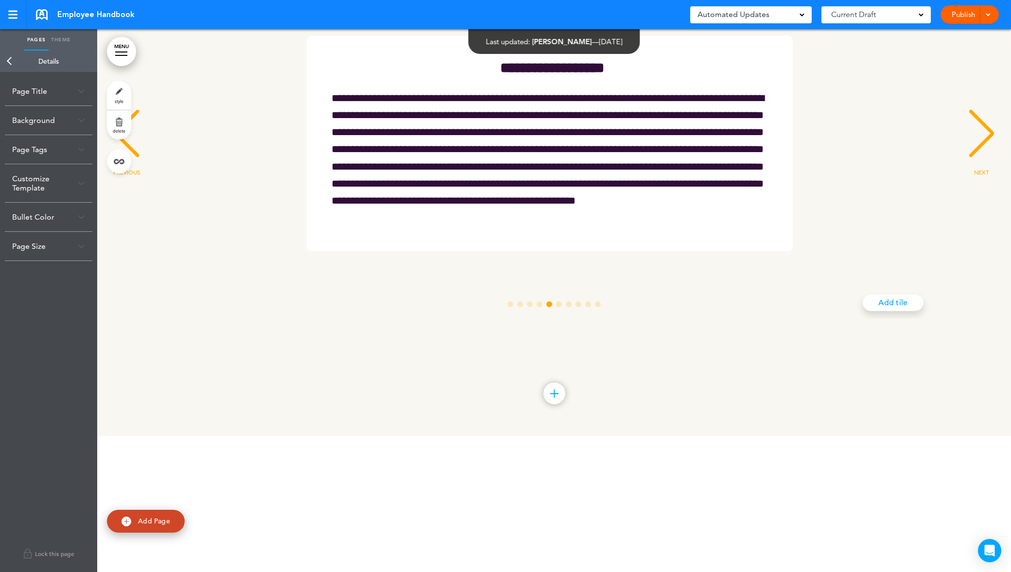
click at [6, 62] on link "Back" at bounding box center [9, 61] width 19 height 21
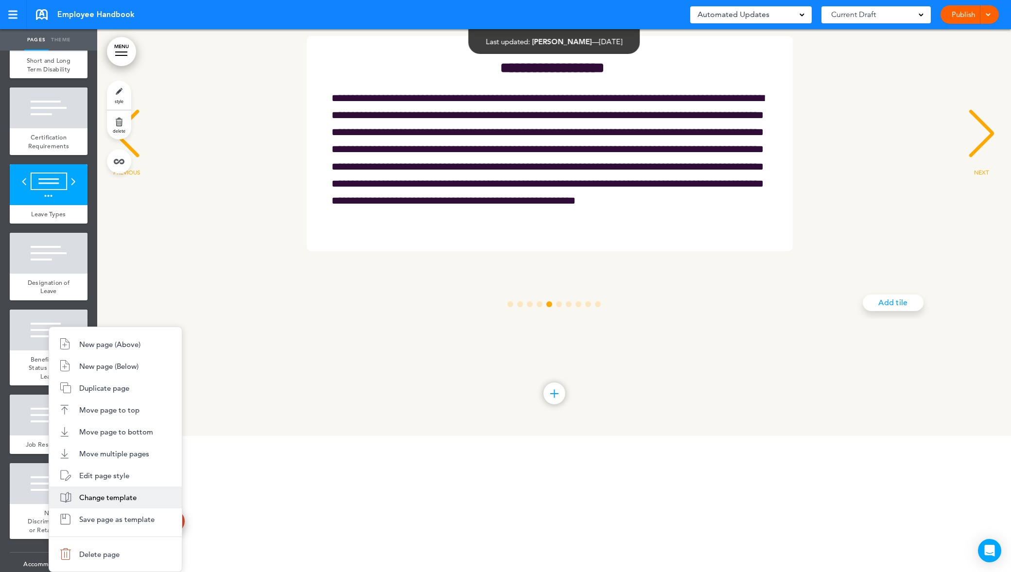
click at [142, 499] on li "Change template" at bounding box center [115, 498] width 133 height 22
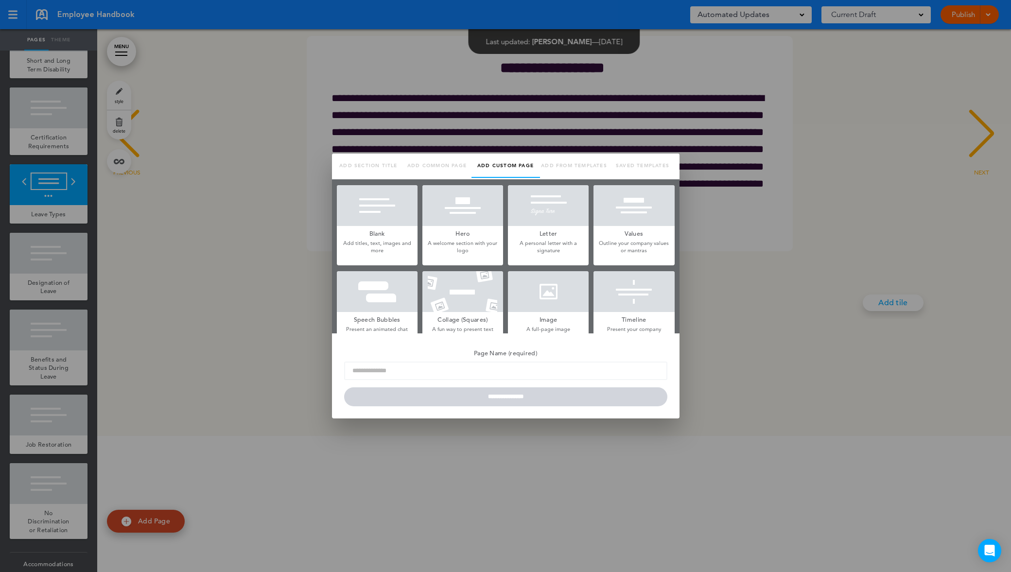
type input "**********"
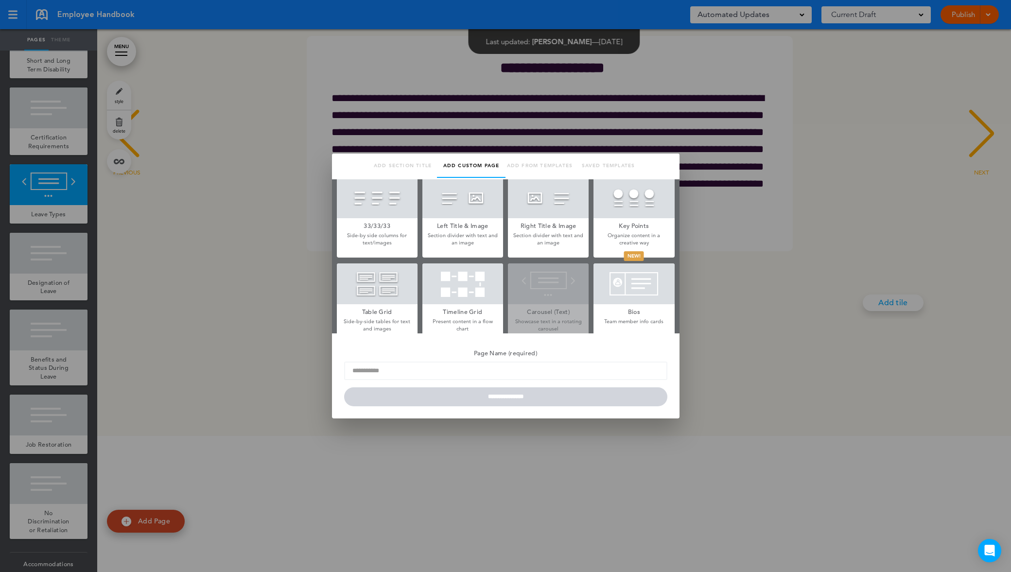
scroll to position [303, 0]
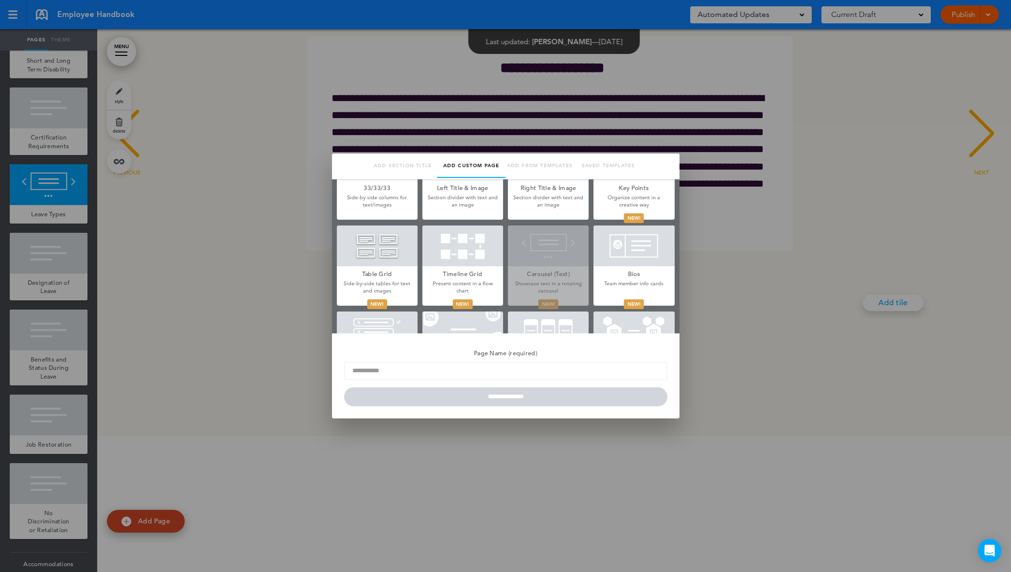
click at [150, 323] on div at bounding box center [505, 286] width 1011 height 572
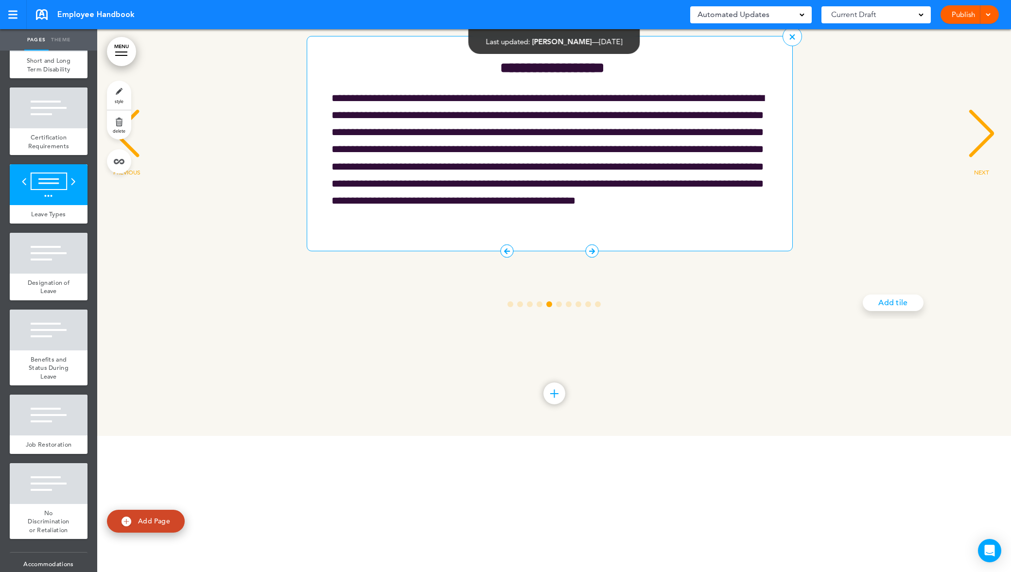
click at [784, 182] on div "**********" at bounding box center [550, 144] width 486 height 216
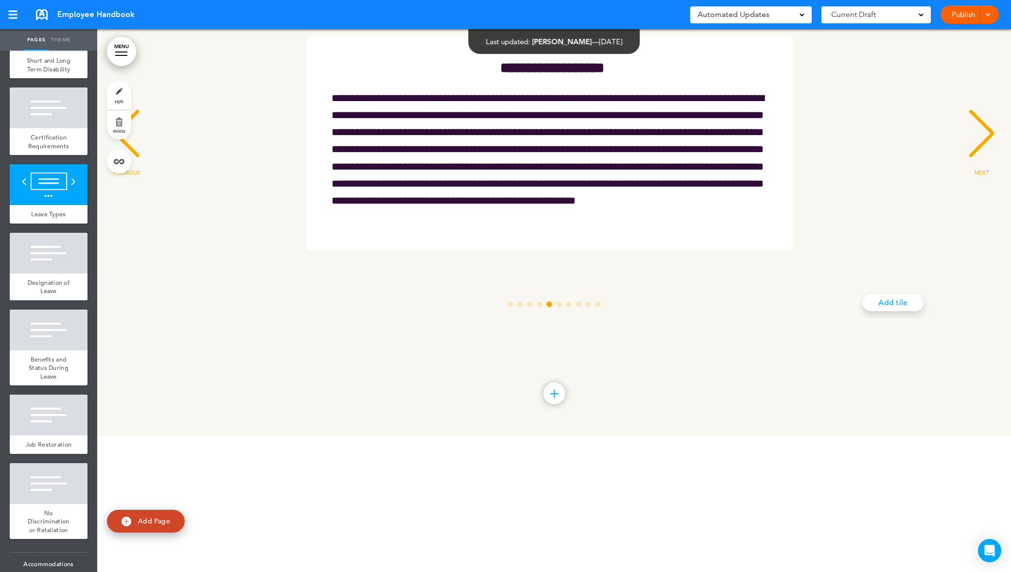
click at [853, 205] on div "**********" at bounding box center [549, 144] width 885 height 216
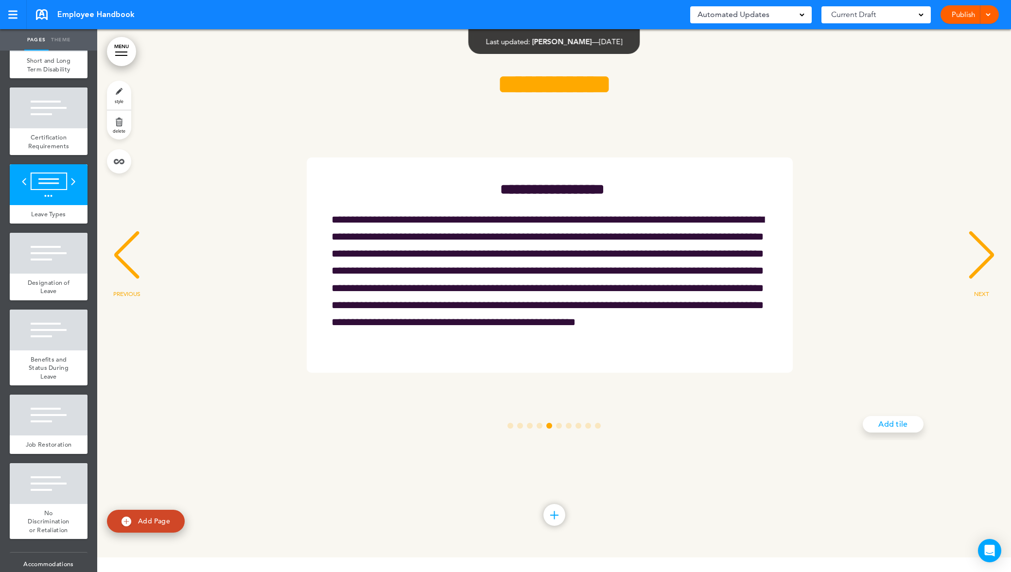
click at [975, 288] on div "NEXT" at bounding box center [982, 264] width 30 height 49
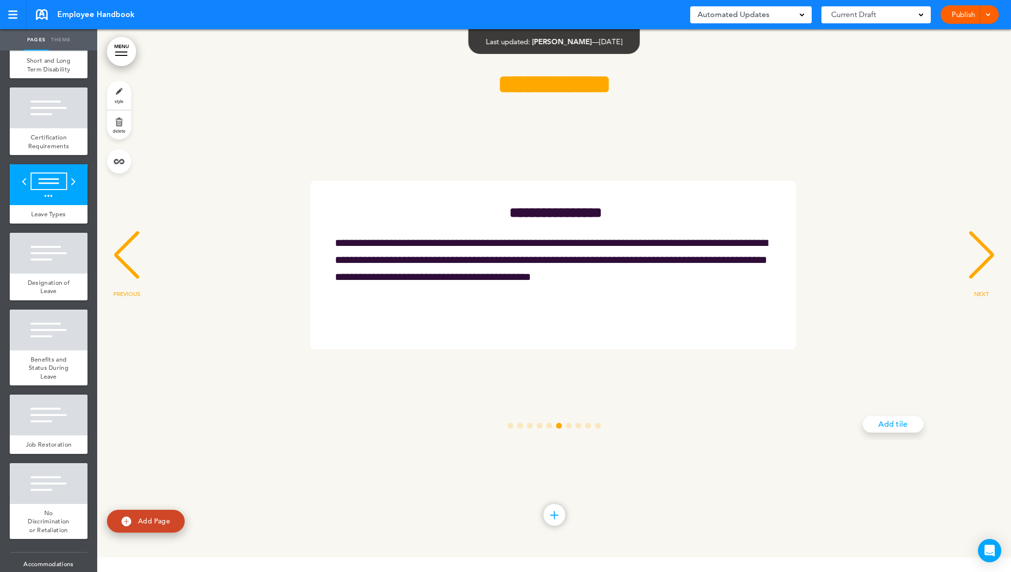
scroll to position [0, 4451]
click at [566, 429] on span "Go to slide 7" at bounding box center [569, 426] width 6 height 6
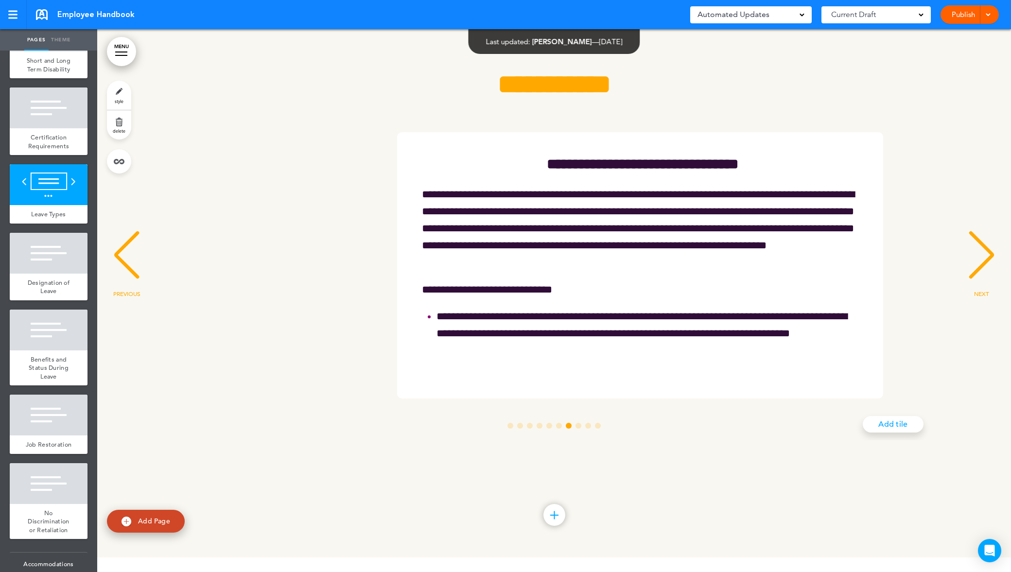
click at [579, 440] on div at bounding box center [554, 432] width 97 height 18
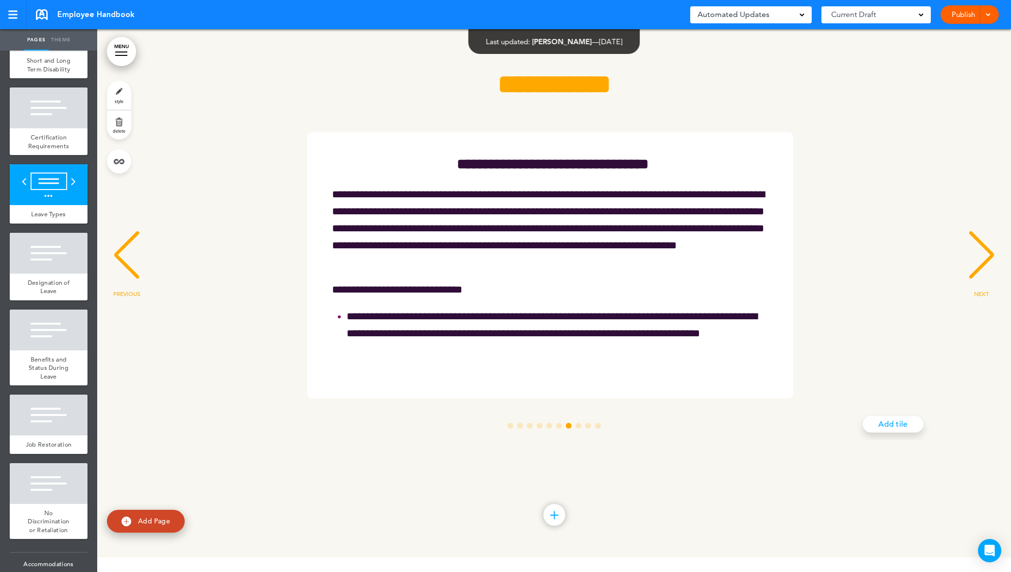
click at [595, 429] on span "Go to slide 10" at bounding box center [598, 426] width 6 height 6
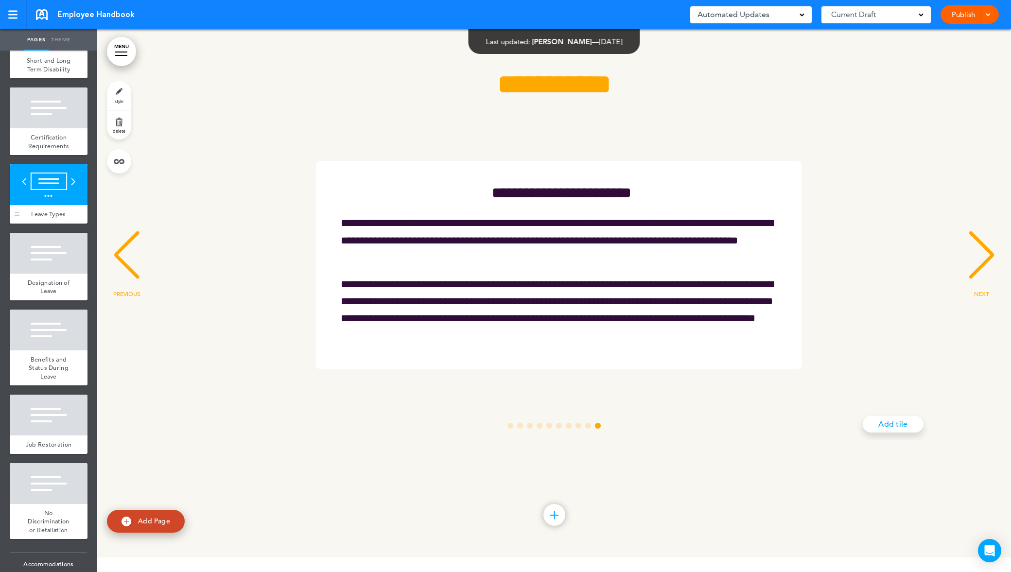
scroll to position [0, 8012]
click at [59, 224] on div "Leave Types" at bounding box center [49, 214] width 78 height 18
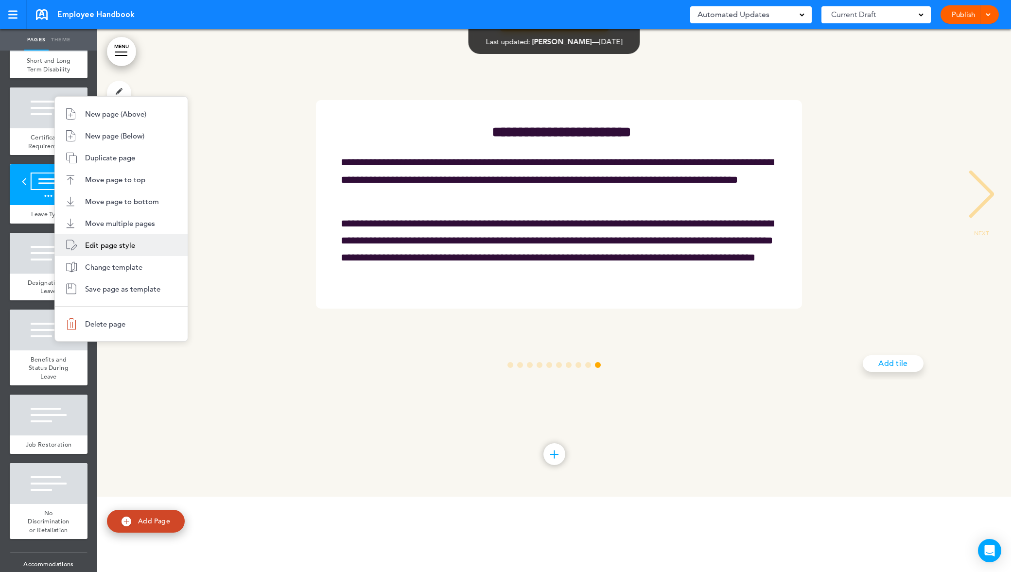
click at [104, 246] on span "Edit page style" at bounding box center [110, 245] width 50 height 9
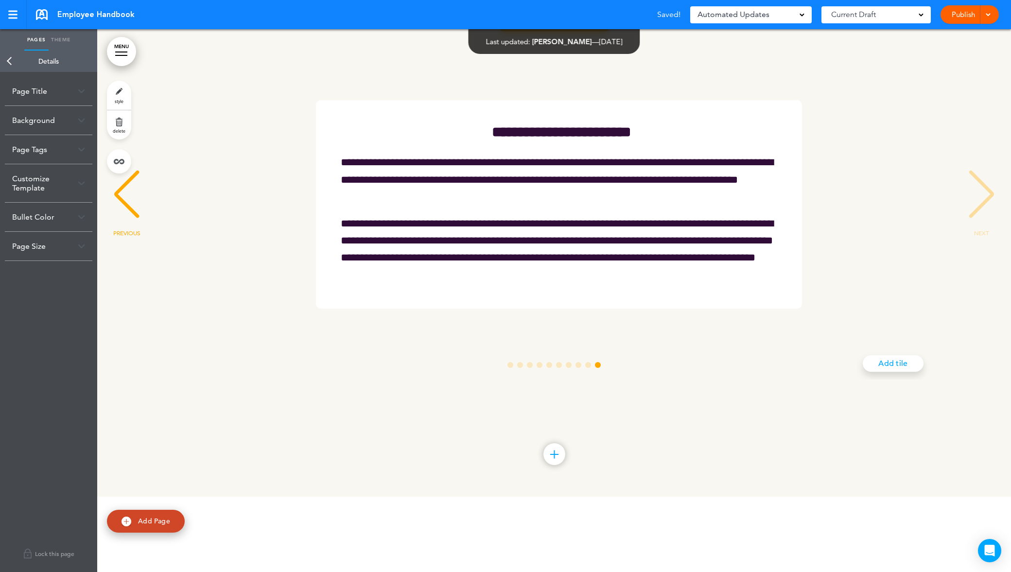
click at [51, 46] on link "Theme" at bounding box center [61, 39] width 24 height 21
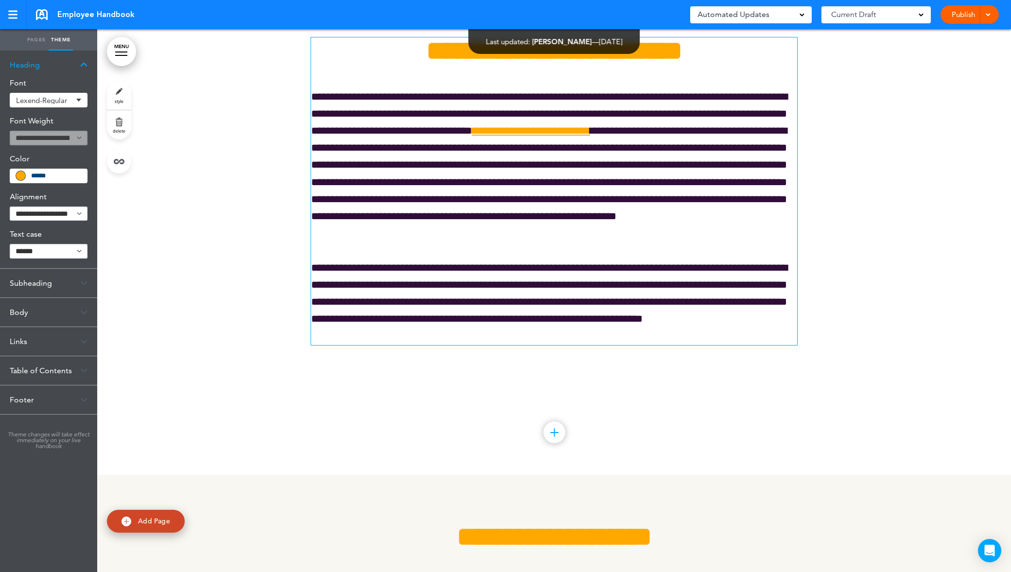
scroll to position [26826, 0]
